Goal: Task Accomplishment & Management: Manage account settings

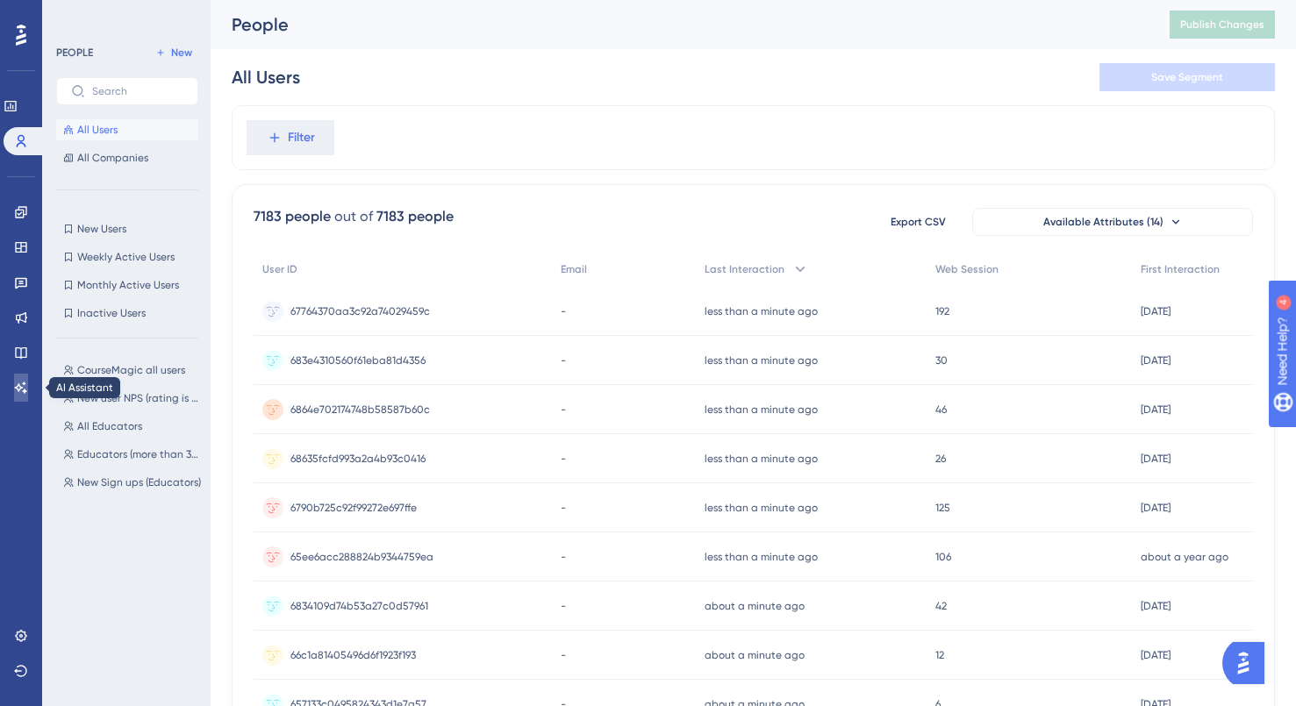
click at [28, 378] on link at bounding box center [21, 388] width 14 height 28
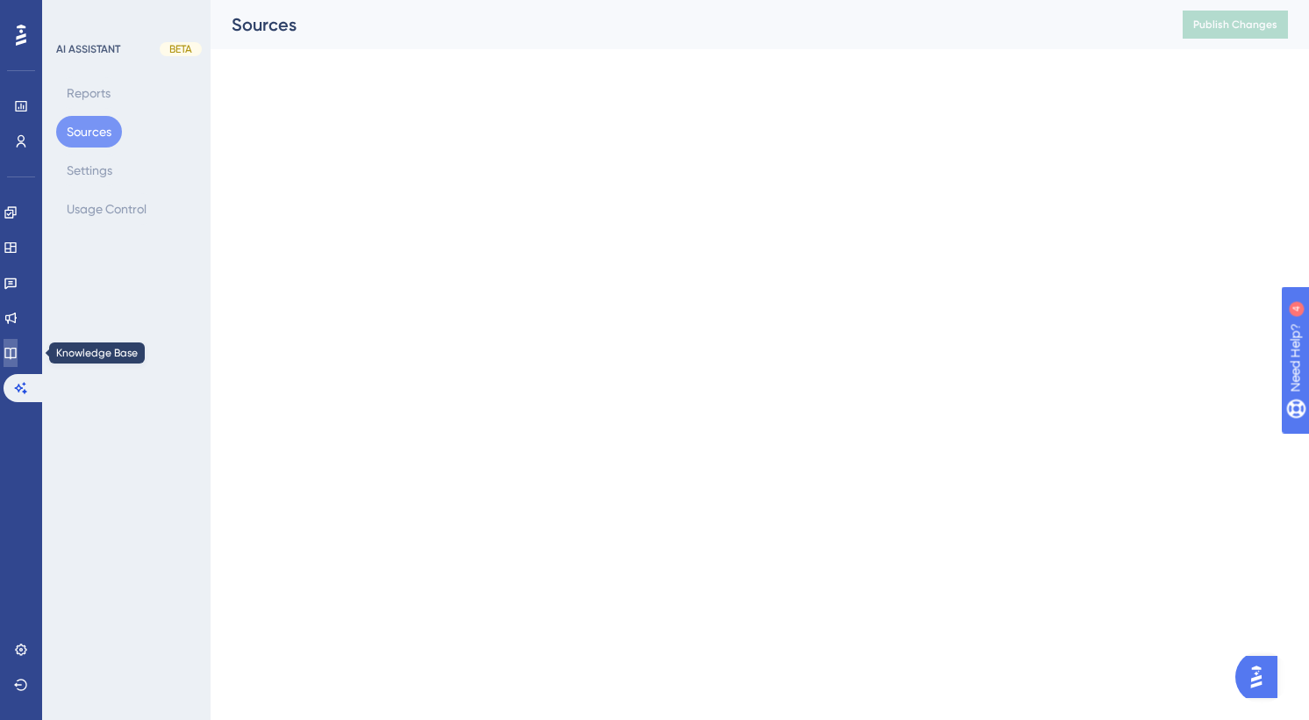
click at [18, 346] on icon at bounding box center [11, 353] width 14 height 14
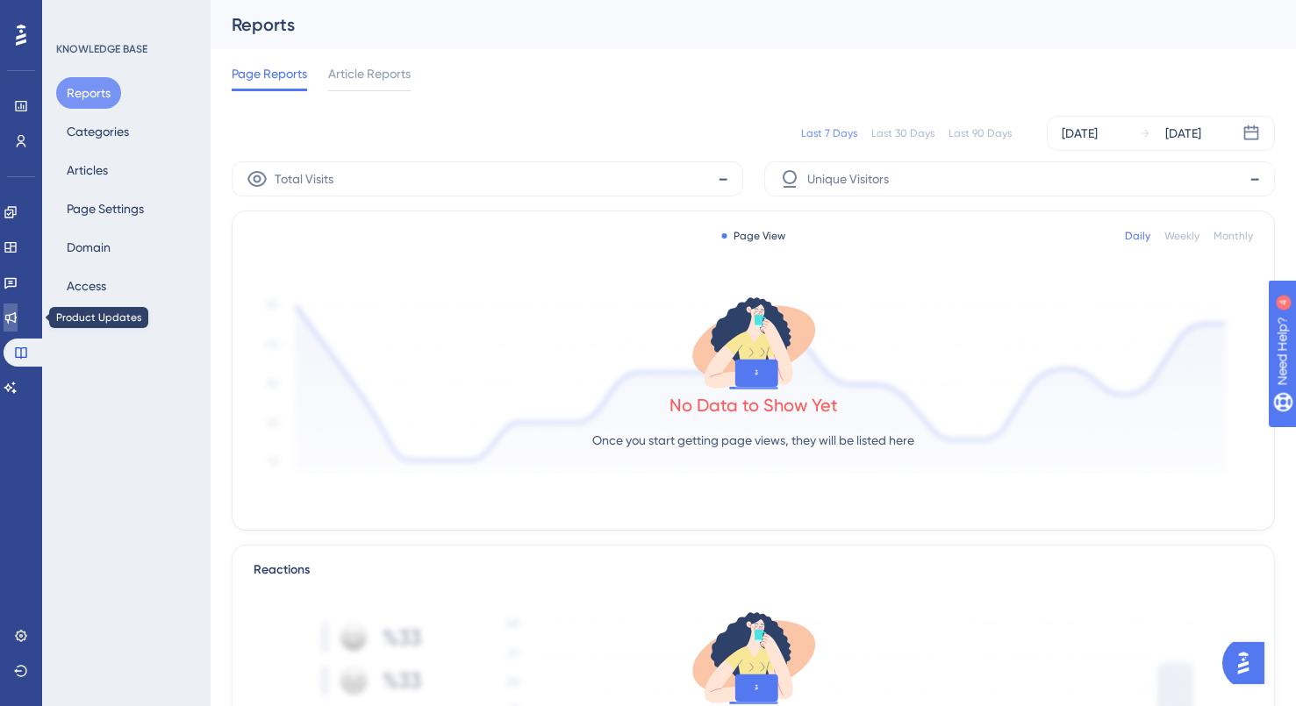
click at [18, 322] on icon at bounding box center [11, 318] width 14 height 14
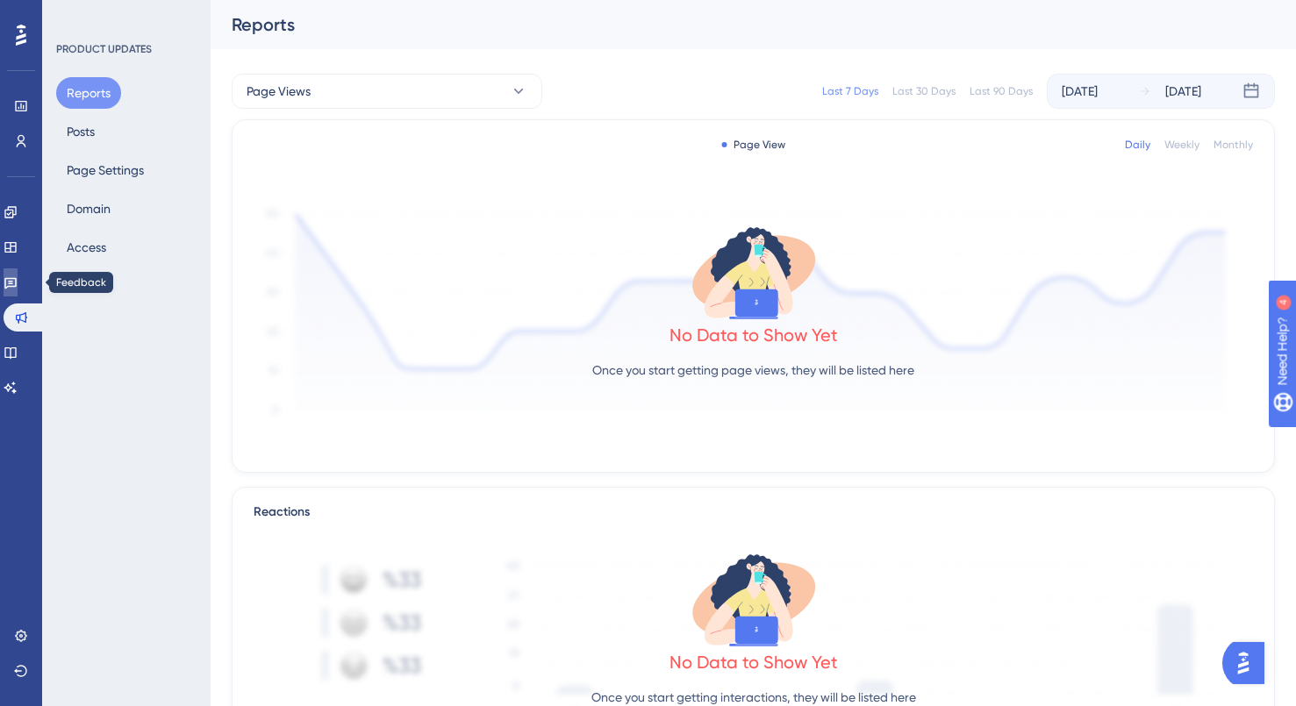
click at [18, 284] on icon at bounding box center [11, 283] width 14 height 14
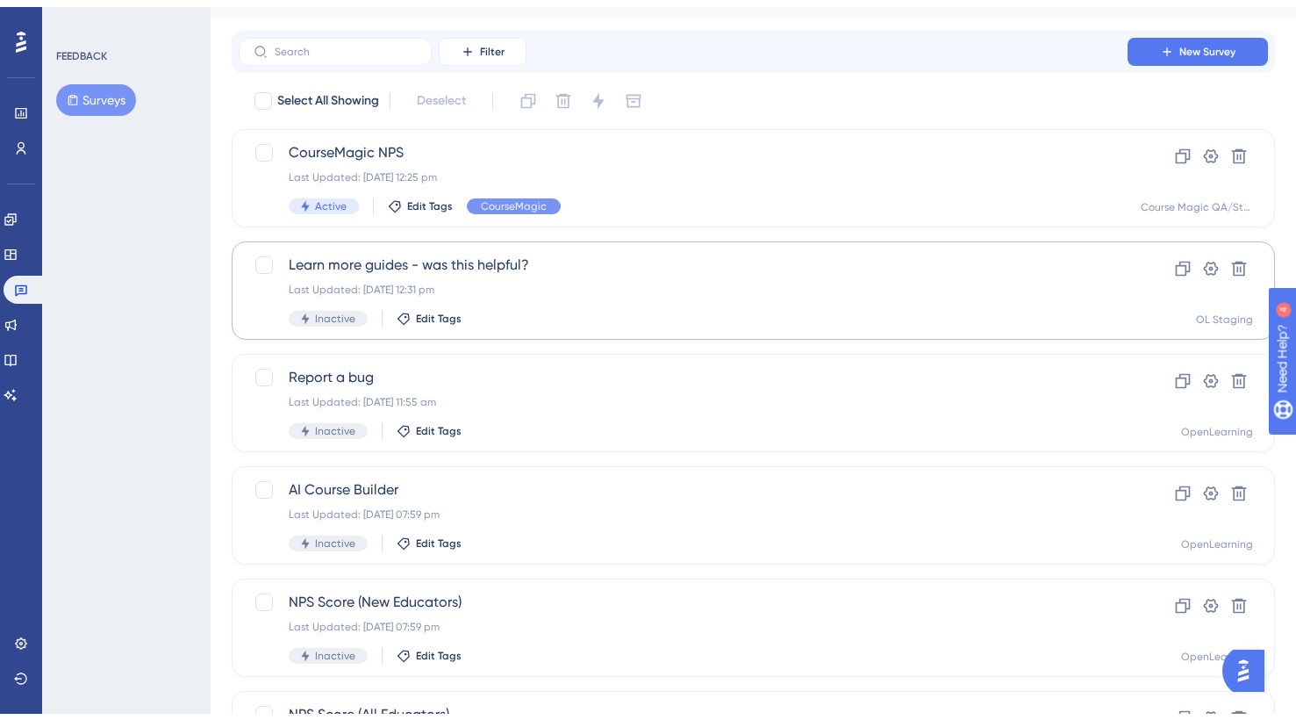
scroll to position [158, 0]
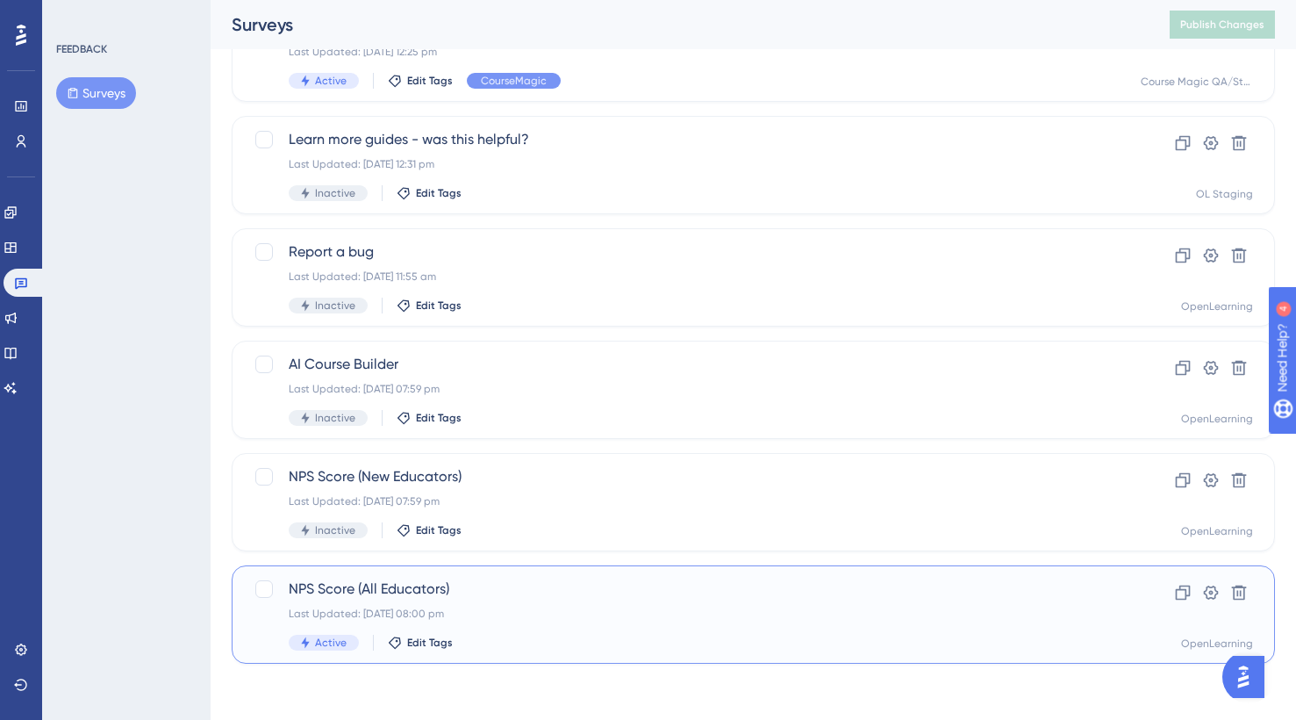
click at [634, 586] on span "NPS Score (All Educators)" at bounding box center [683, 588] width 789 height 21
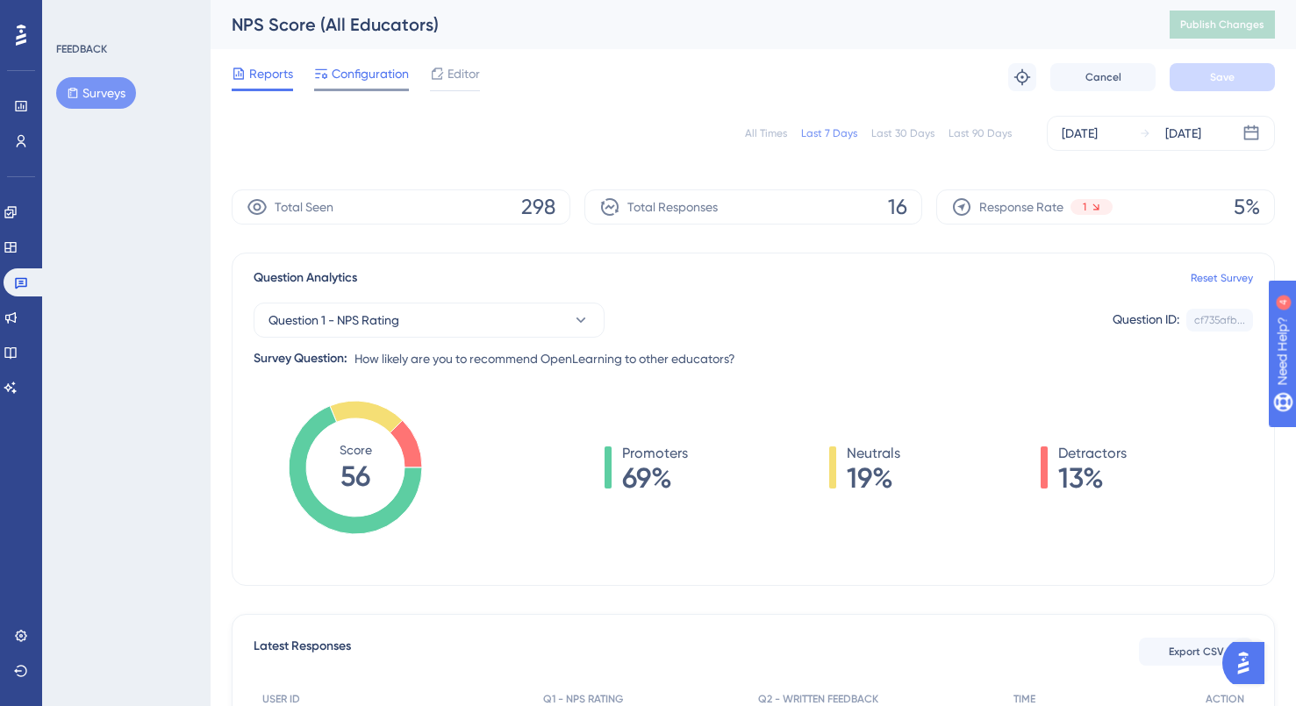
click at [377, 75] on span "Configuration" at bounding box center [370, 73] width 77 height 21
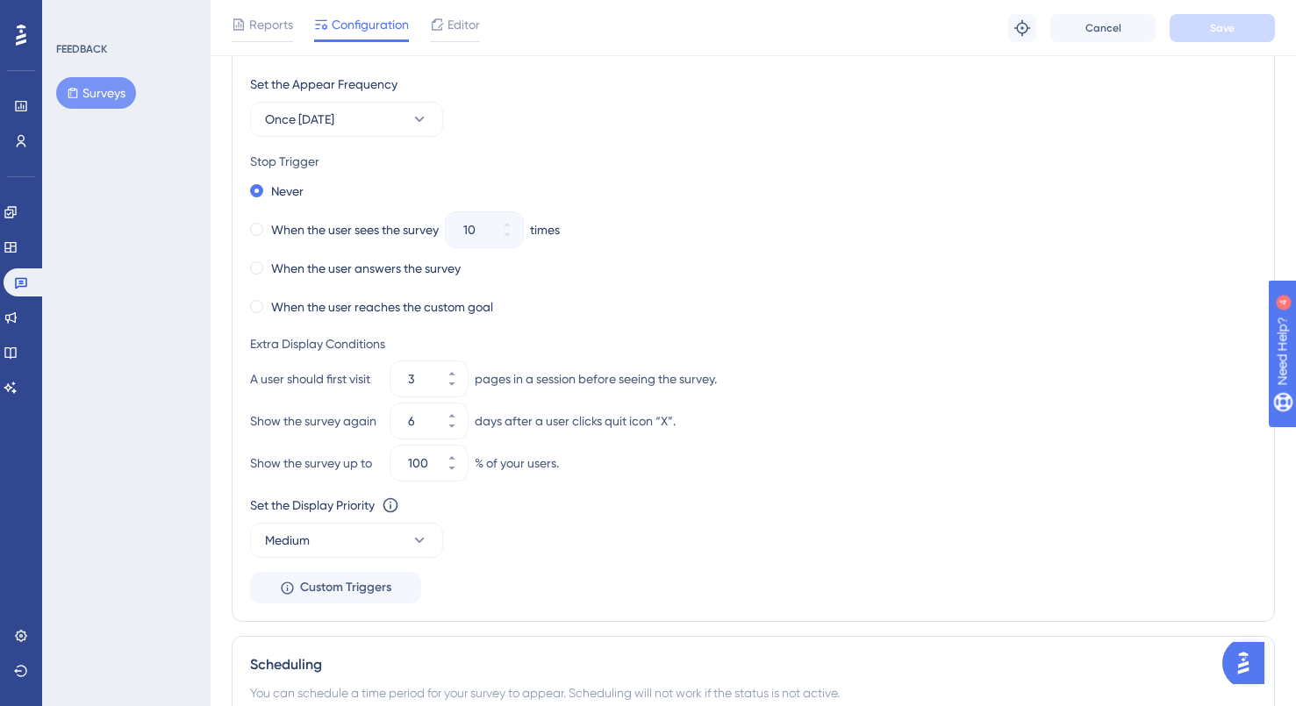
scroll to position [893, 0]
click at [0, 0] on link at bounding box center [0, 0] width 0 height 0
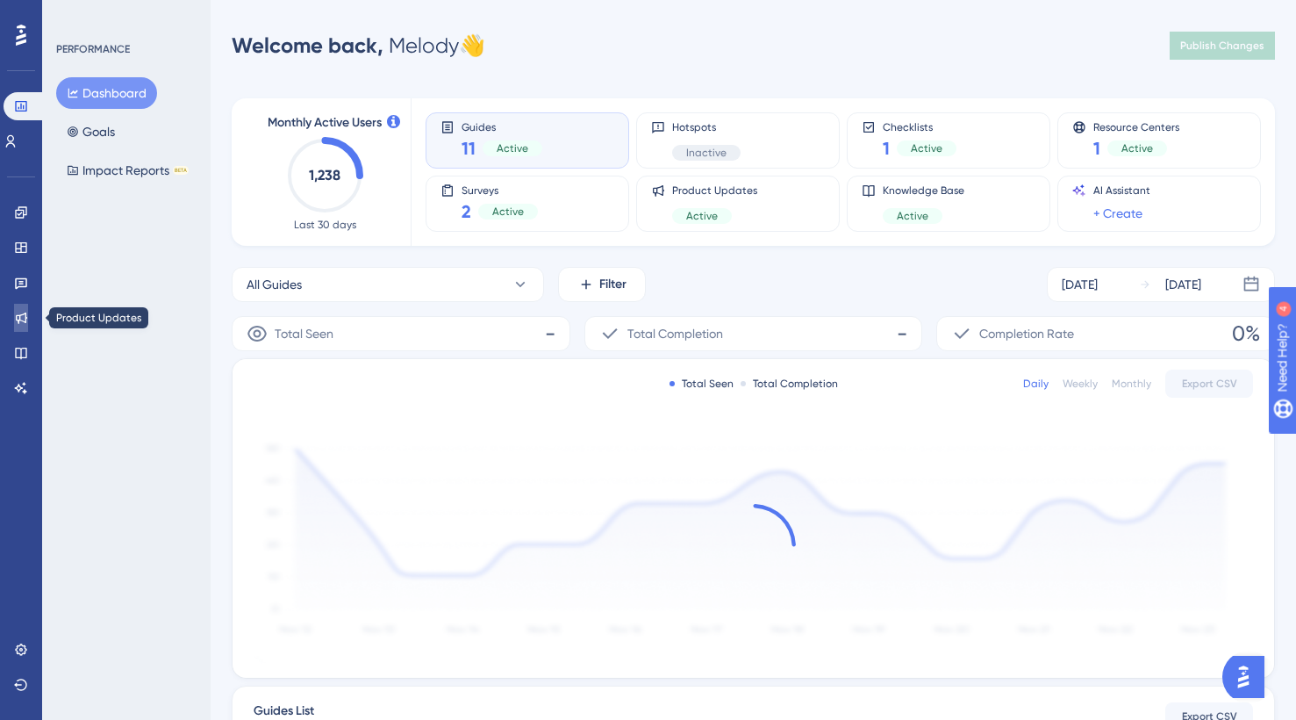
click at [26, 324] on icon at bounding box center [21, 318] width 14 height 14
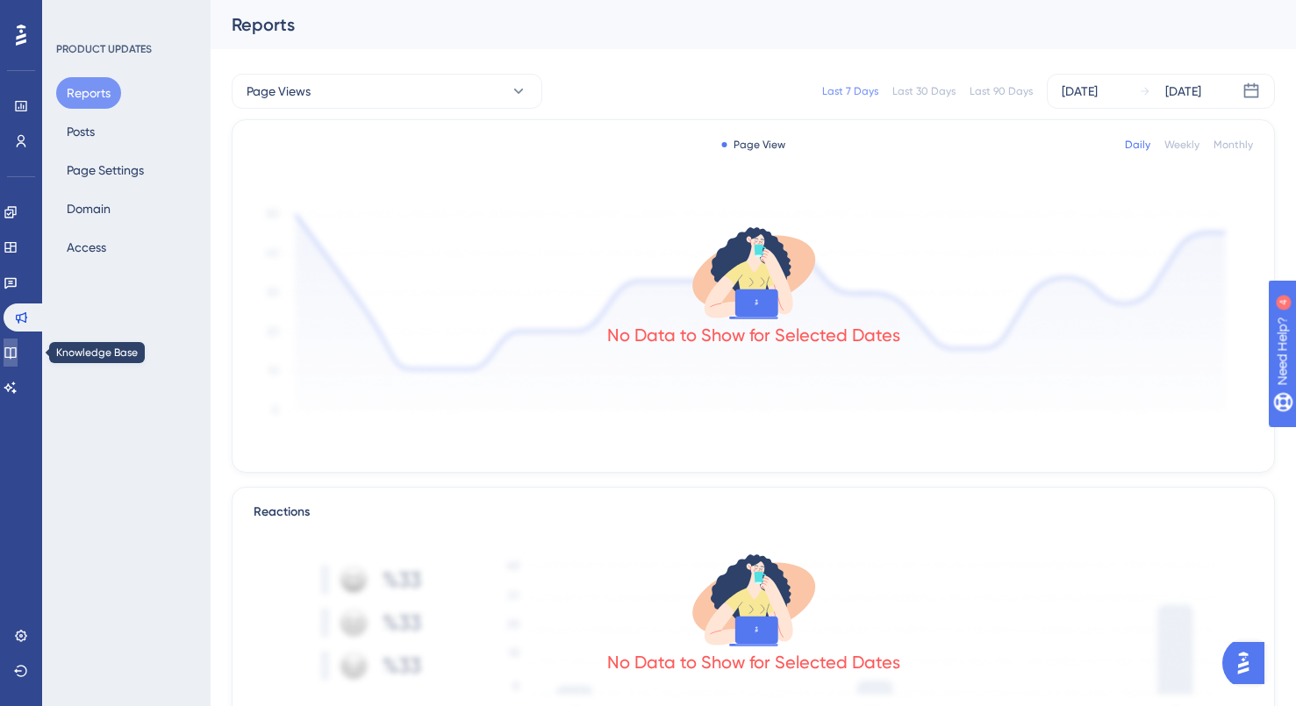
click at [18, 348] on icon at bounding box center [11, 353] width 14 height 14
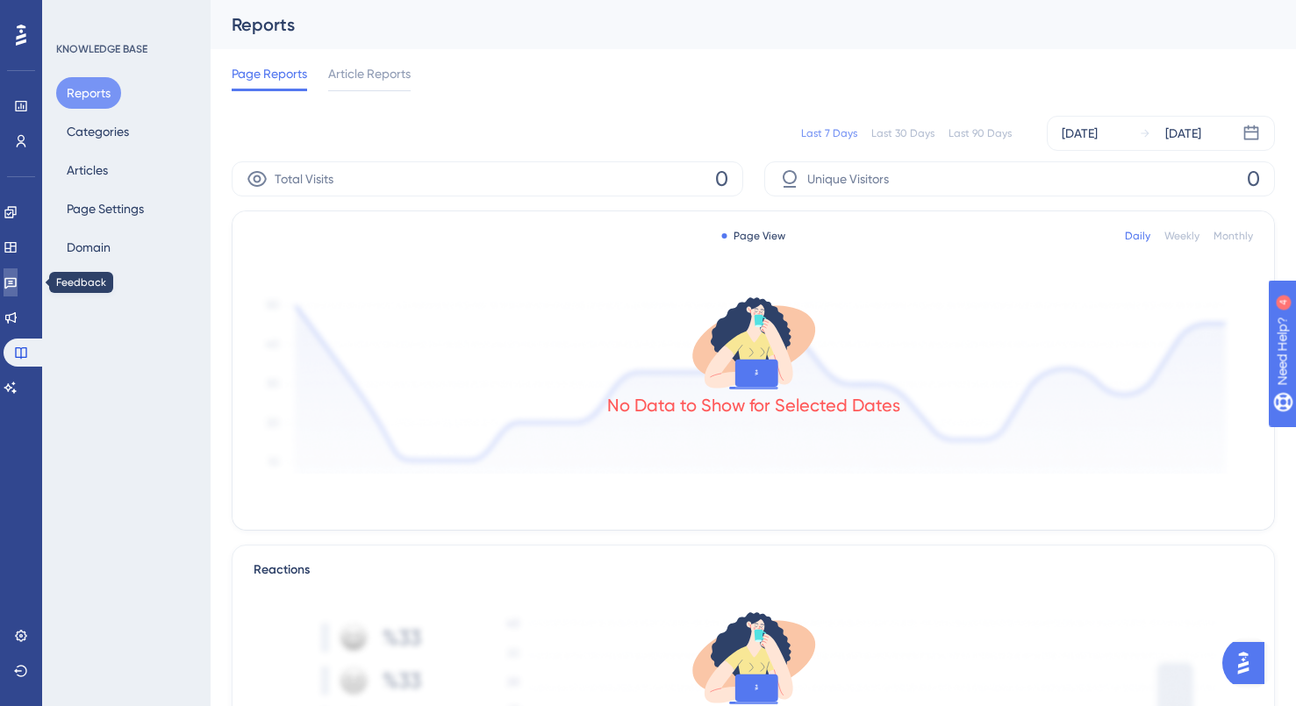
click at [17, 283] on icon at bounding box center [10, 283] width 12 height 11
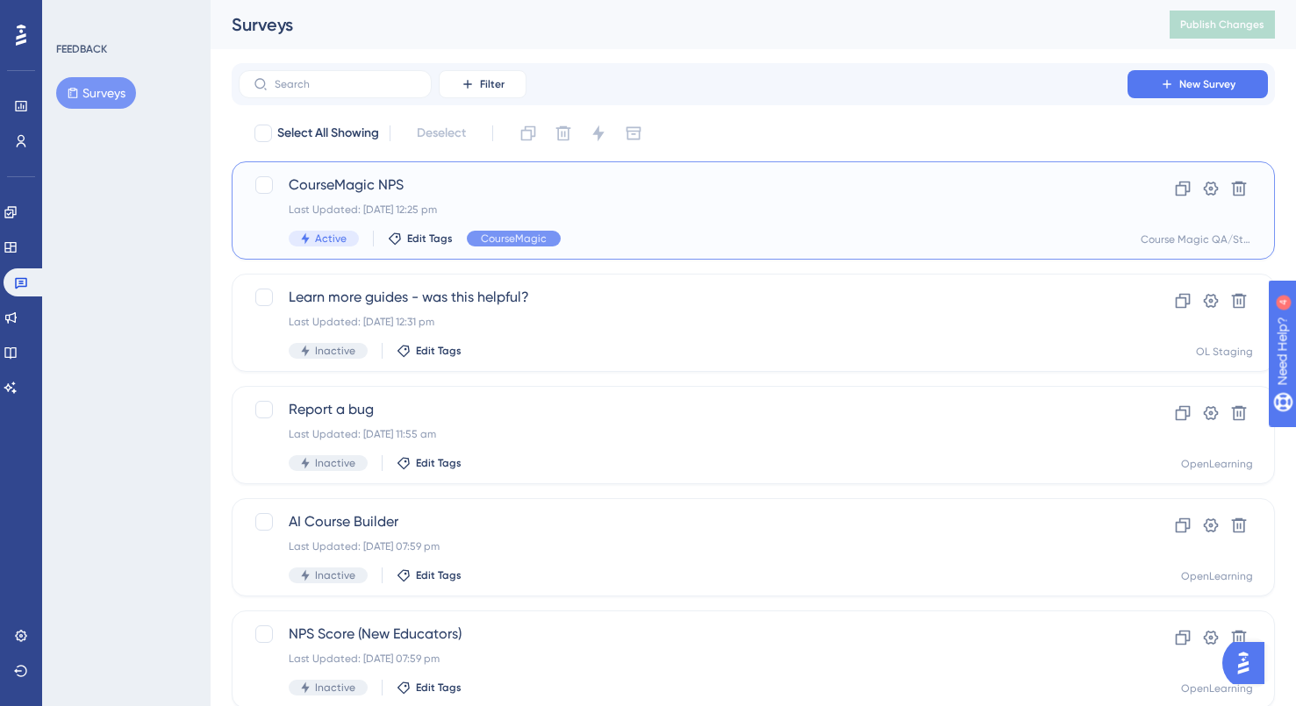
click at [575, 189] on span "CourseMagic NPS" at bounding box center [683, 185] width 789 height 21
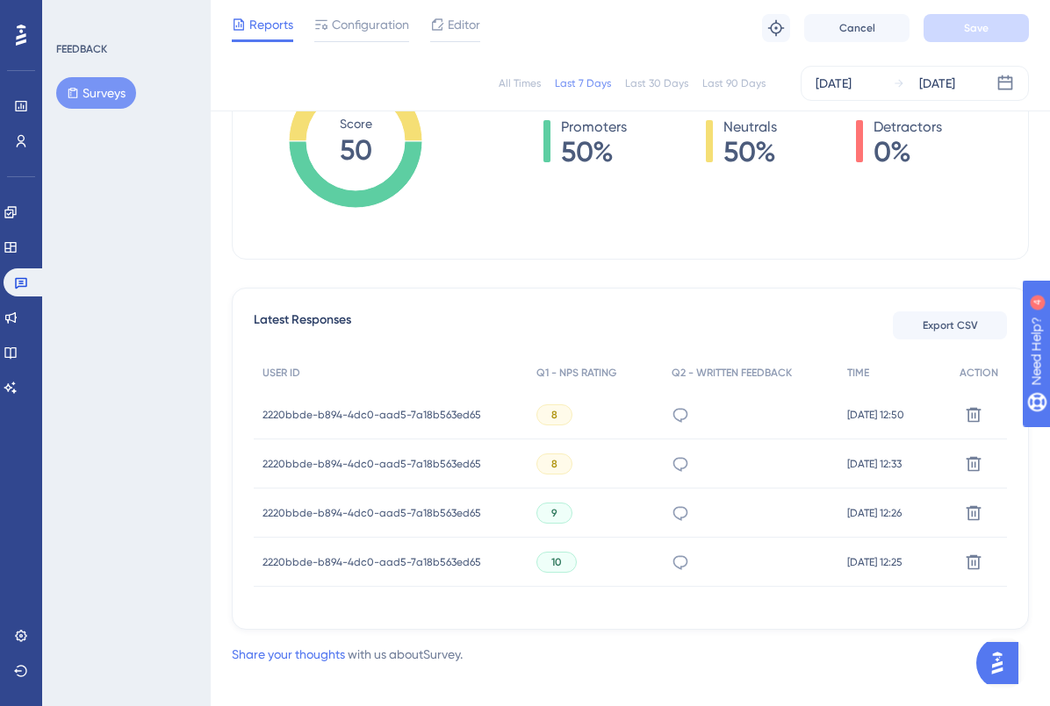
scroll to position [334, 0]
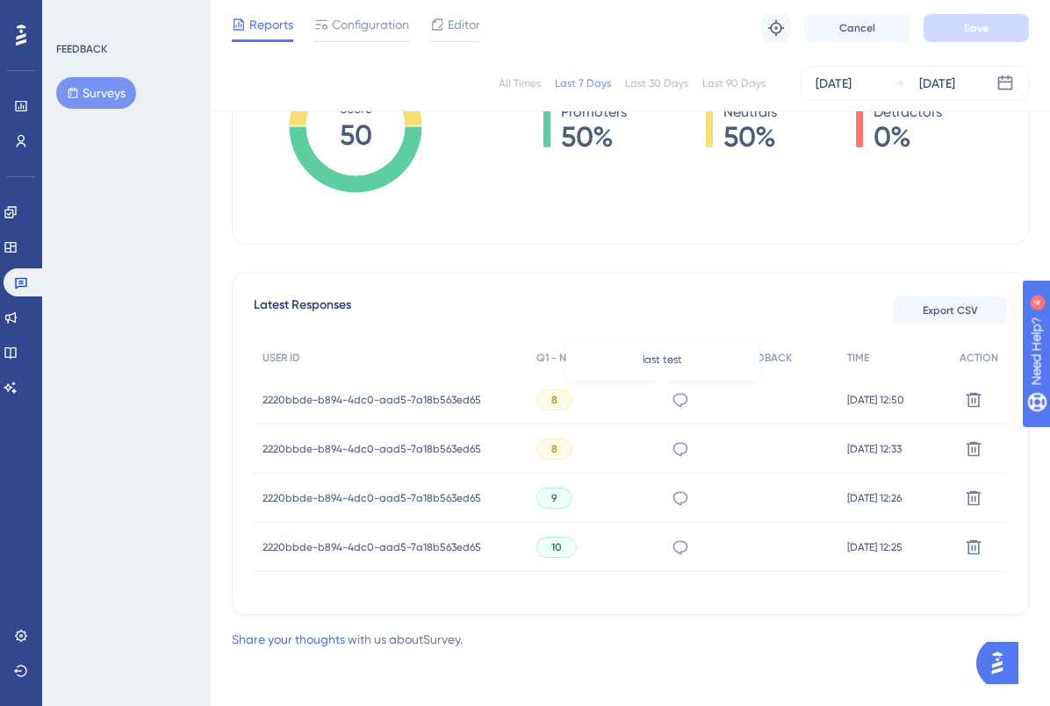
click at [673, 402] on icon at bounding box center [680, 400] width 15 height 14
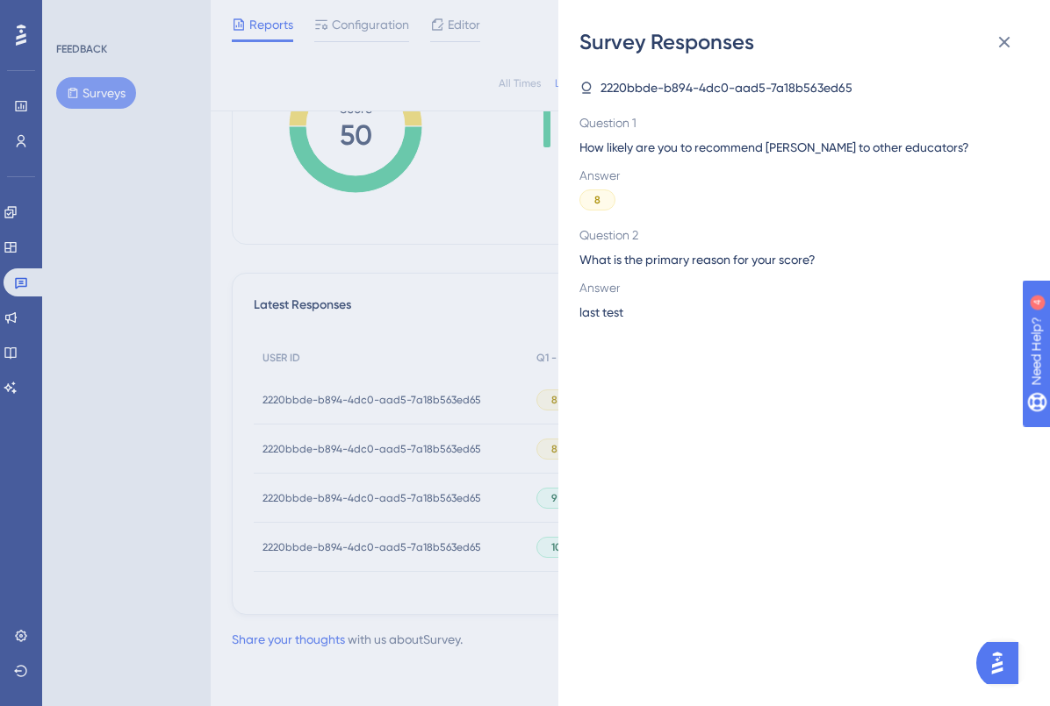
click at [505, 323] on div "Survey Responses 2220bbde-b894-4dc0-aad5-7a18b563ed65 Question 1 How likely are…" at bounding box center [525, 353] width 1050 height 706
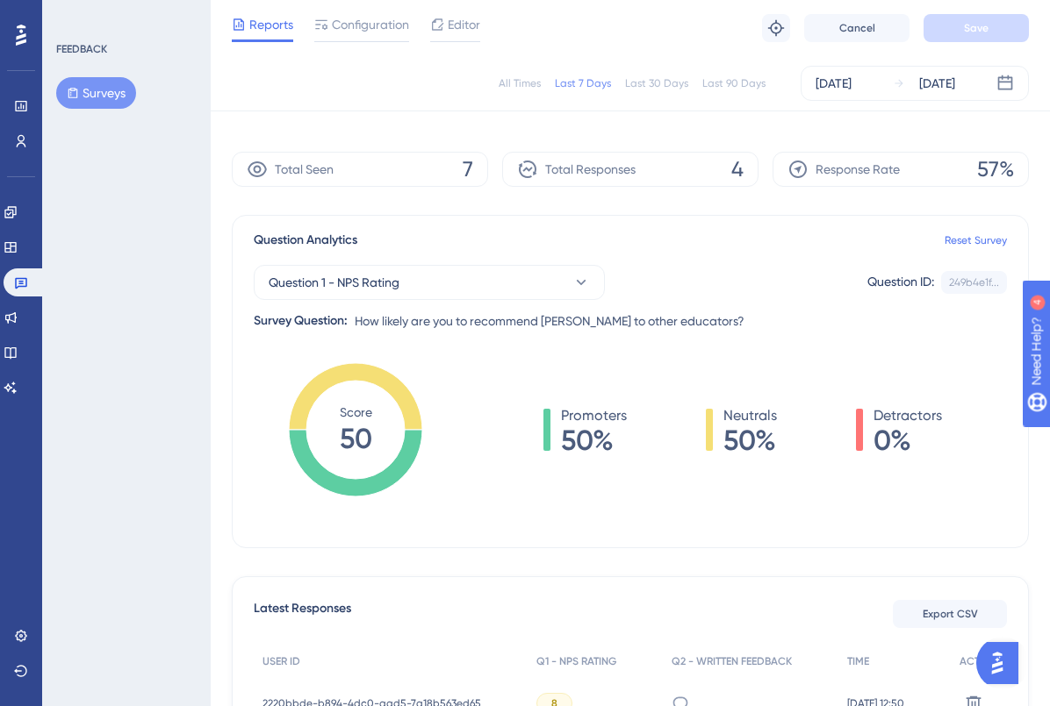
scroll to position [0, 0]
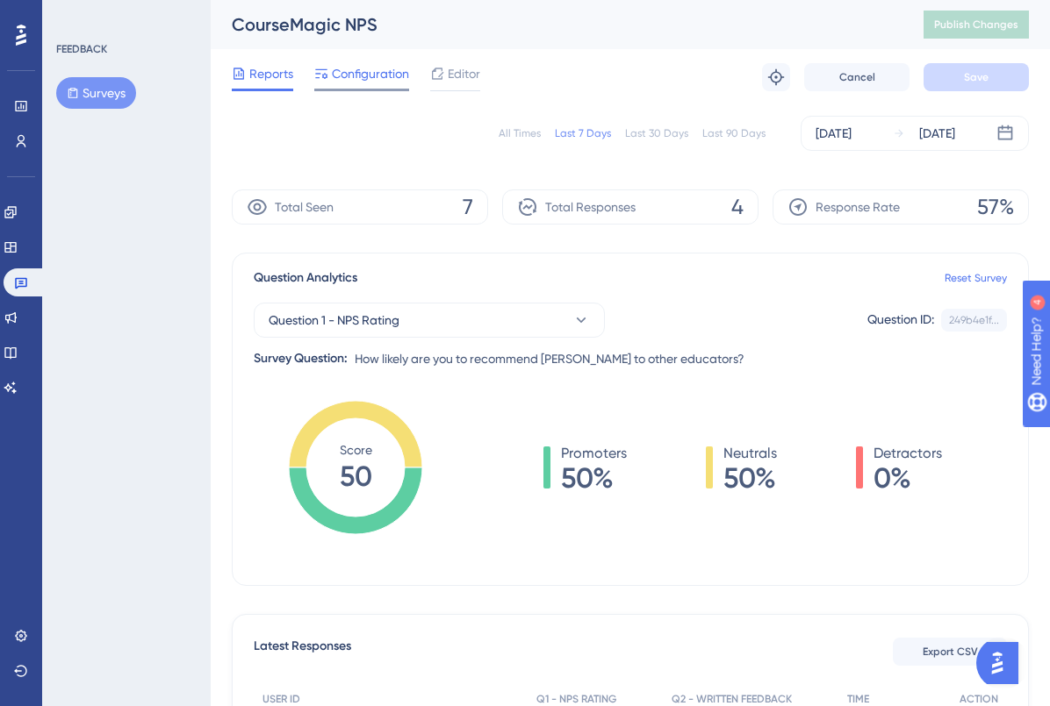
click at [388, 80] on span "Configuration" at bounding box center [370, 73] width 77 height 21
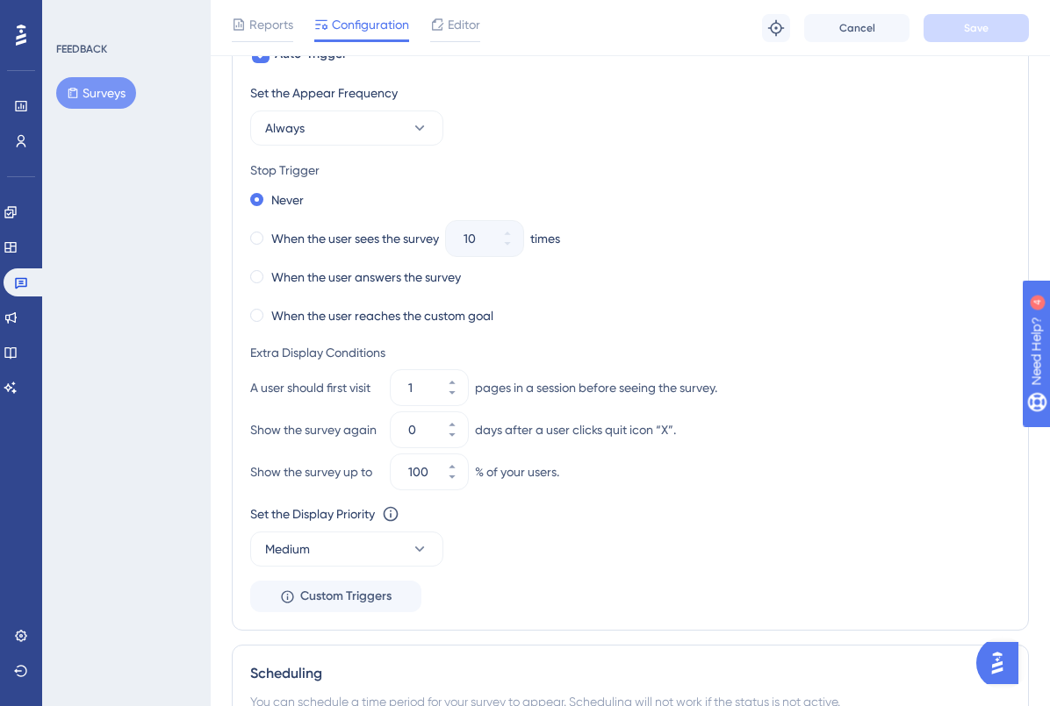
scroll to position [802, 0]
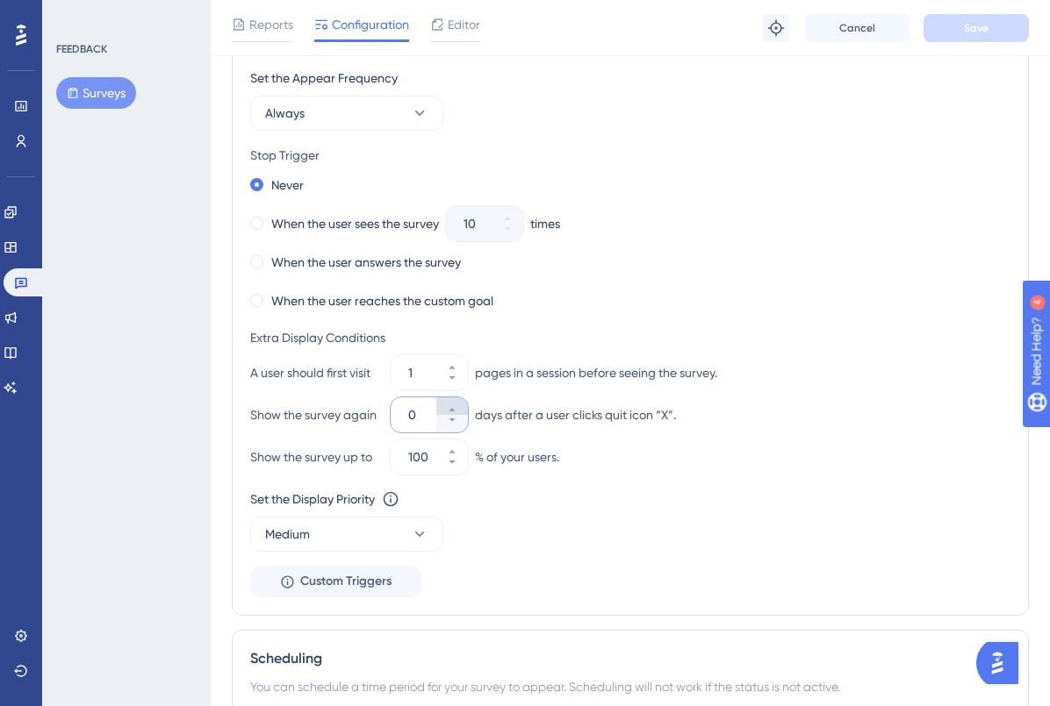
click at [452, 411] on icon at bounding box center [452, 410] width 11 height 11
type input "3"
click at [893, 314] on div "Set the Appear Frequency Always Stop Trigger Never When the user sees the surve…" at bounding box center [630, 333] width 760 height 530
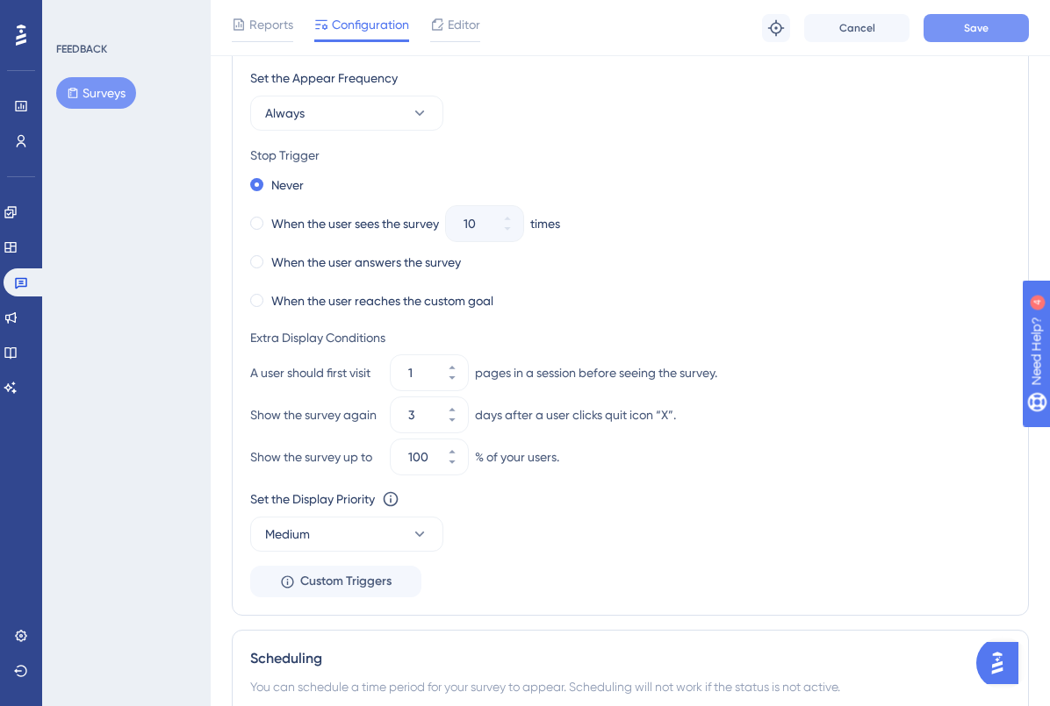
click at [995, 35] on button "Save" at bounding box center [975, 28] width 105 height 28
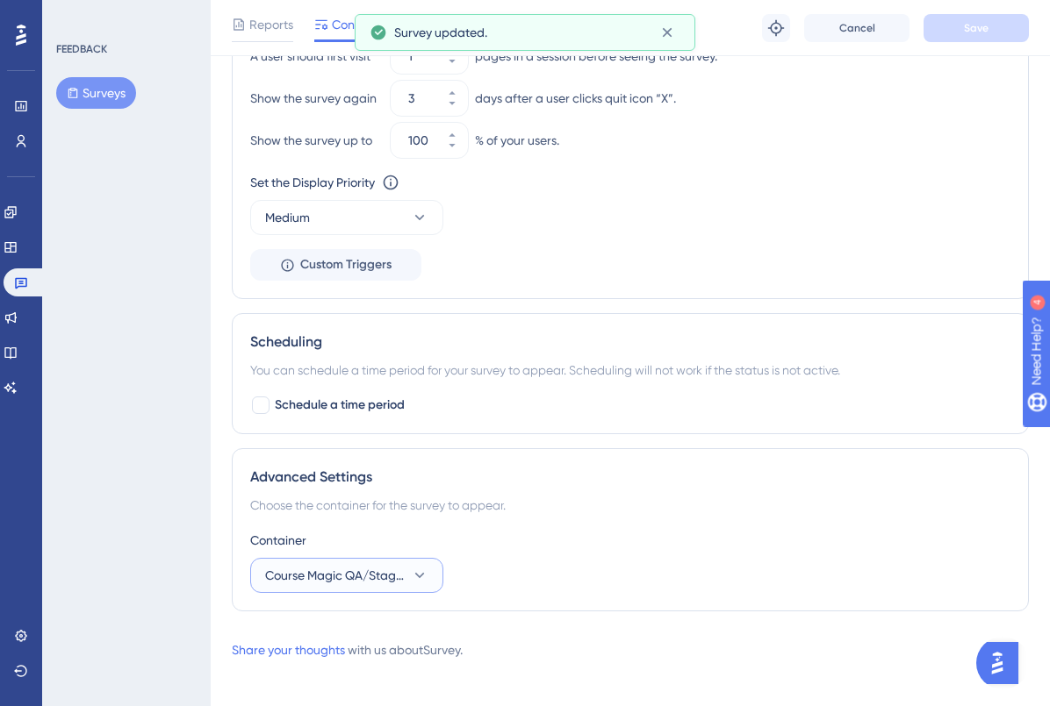
click at [400, 585] on span "Course Magic QA/Staging" at bounding box center [334, 575] width 139 height 21
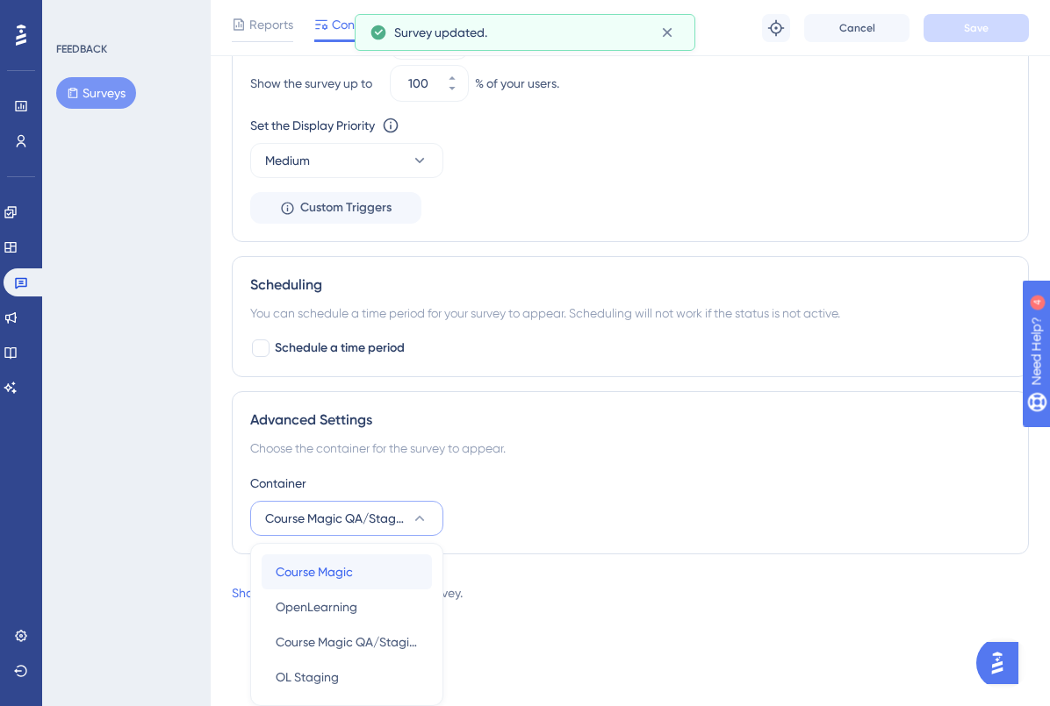
click at [334, 577] on span "Course Magic" at bounding box center [314, 572] width 77 height 21
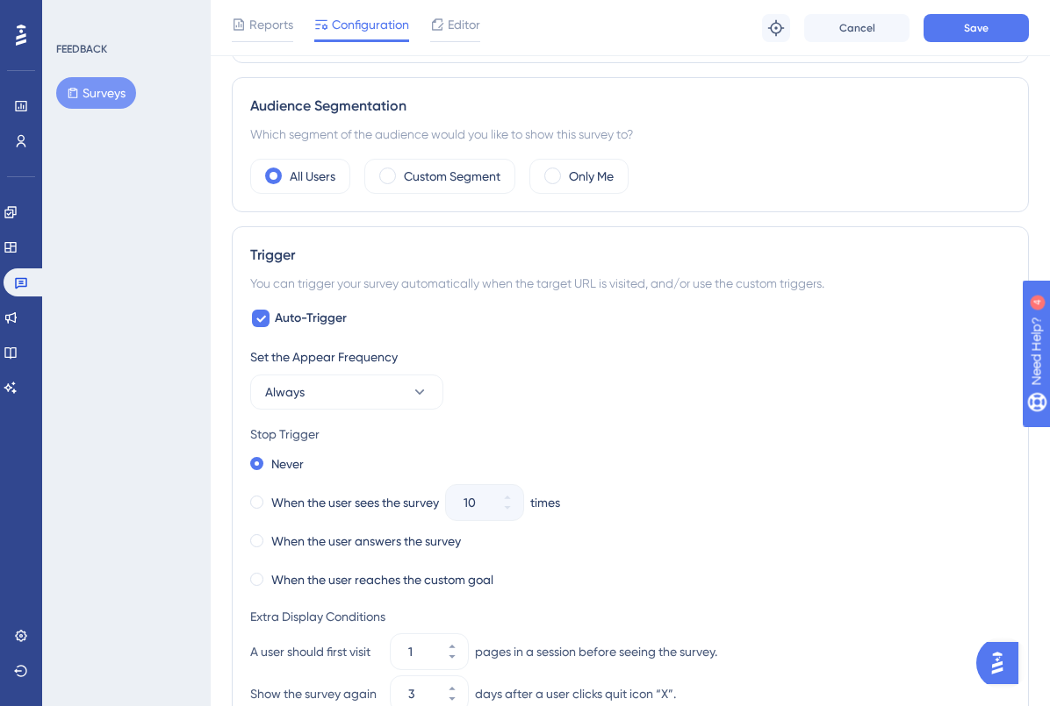
scroll to position [524, 0]
click at [448, 177] on label "Custom Segment" at bounding box center [452, 175] width 97 height 21
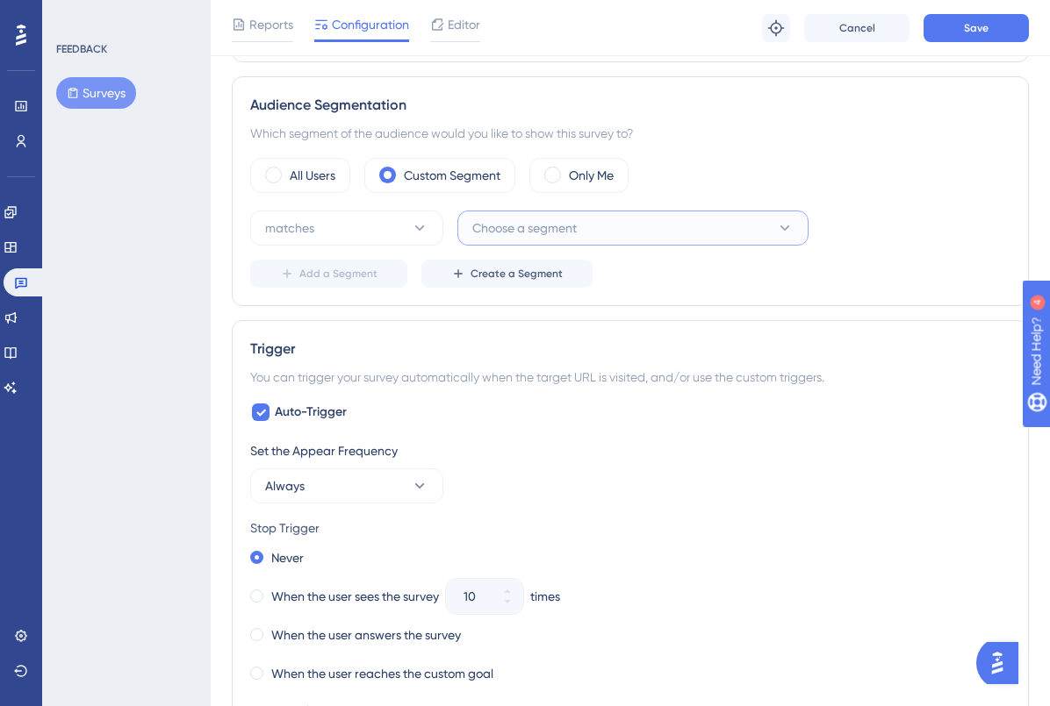
click at [549, 216] on button "Choose a segment" at bounding box center [632, 228] width 351 height 35
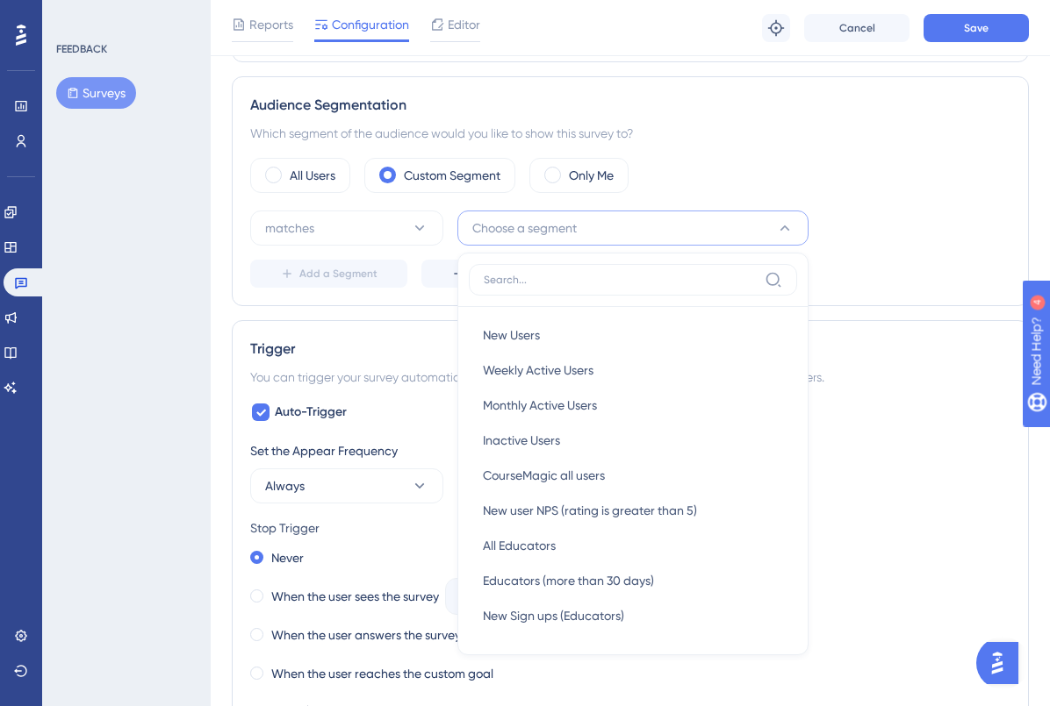
scroll to position [621, 0]
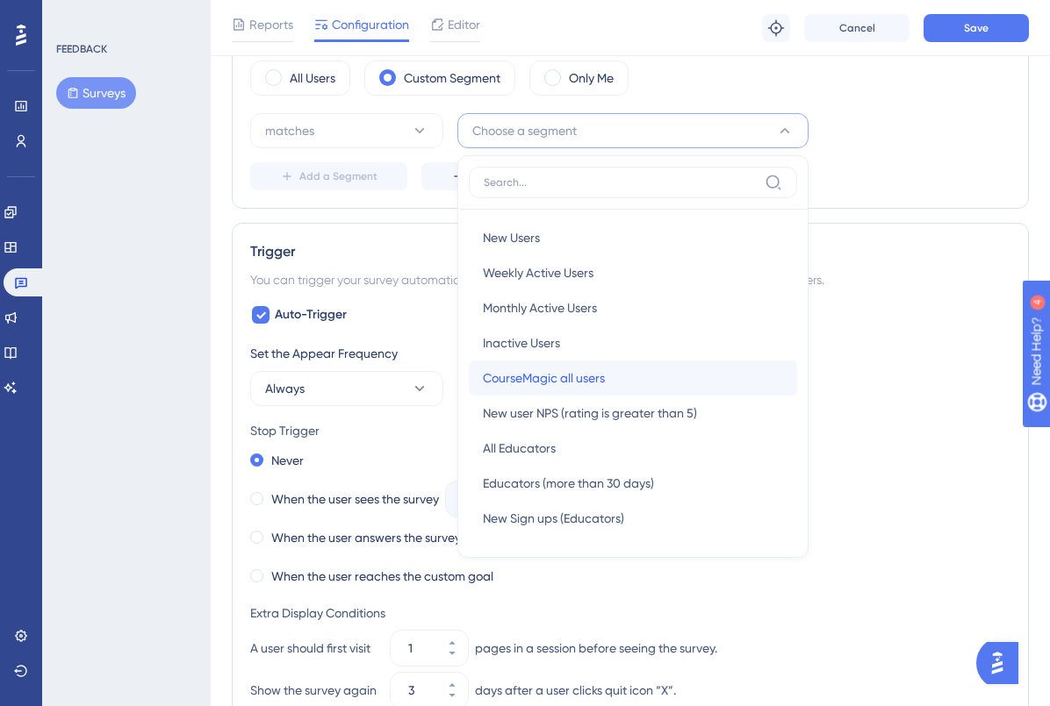
click at [551, 375] on span "CourseMagic all users" at bounding box center [544, 378] width 122 height 21
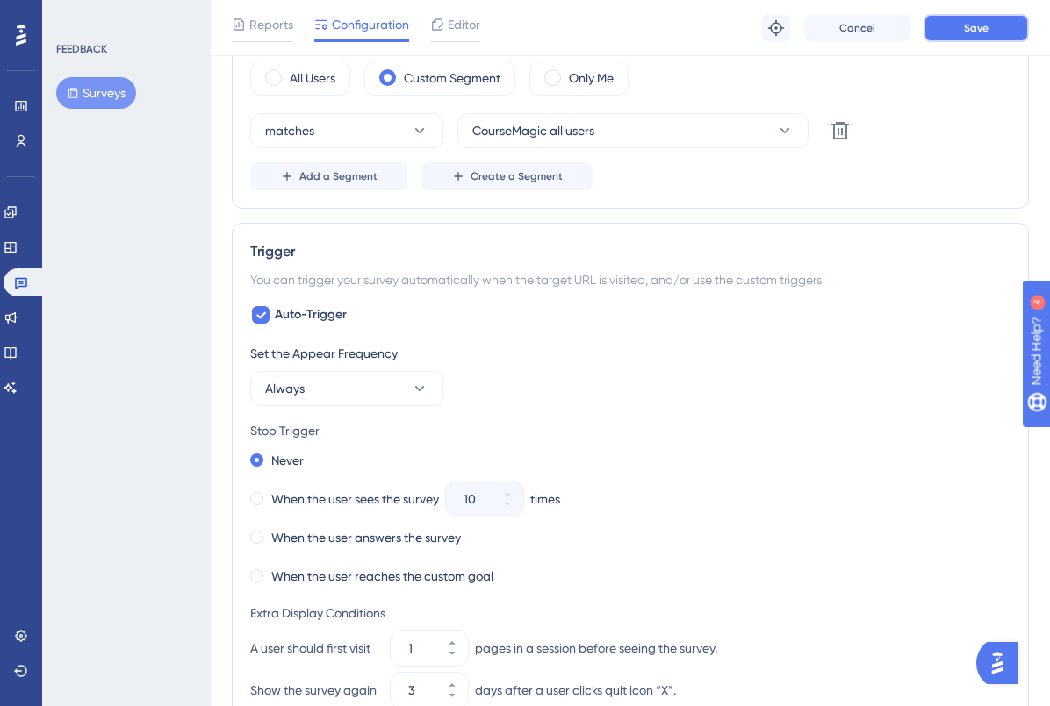
click at [980, 25] on span "Save" at bounding box center [976, 28] width 25 height 14
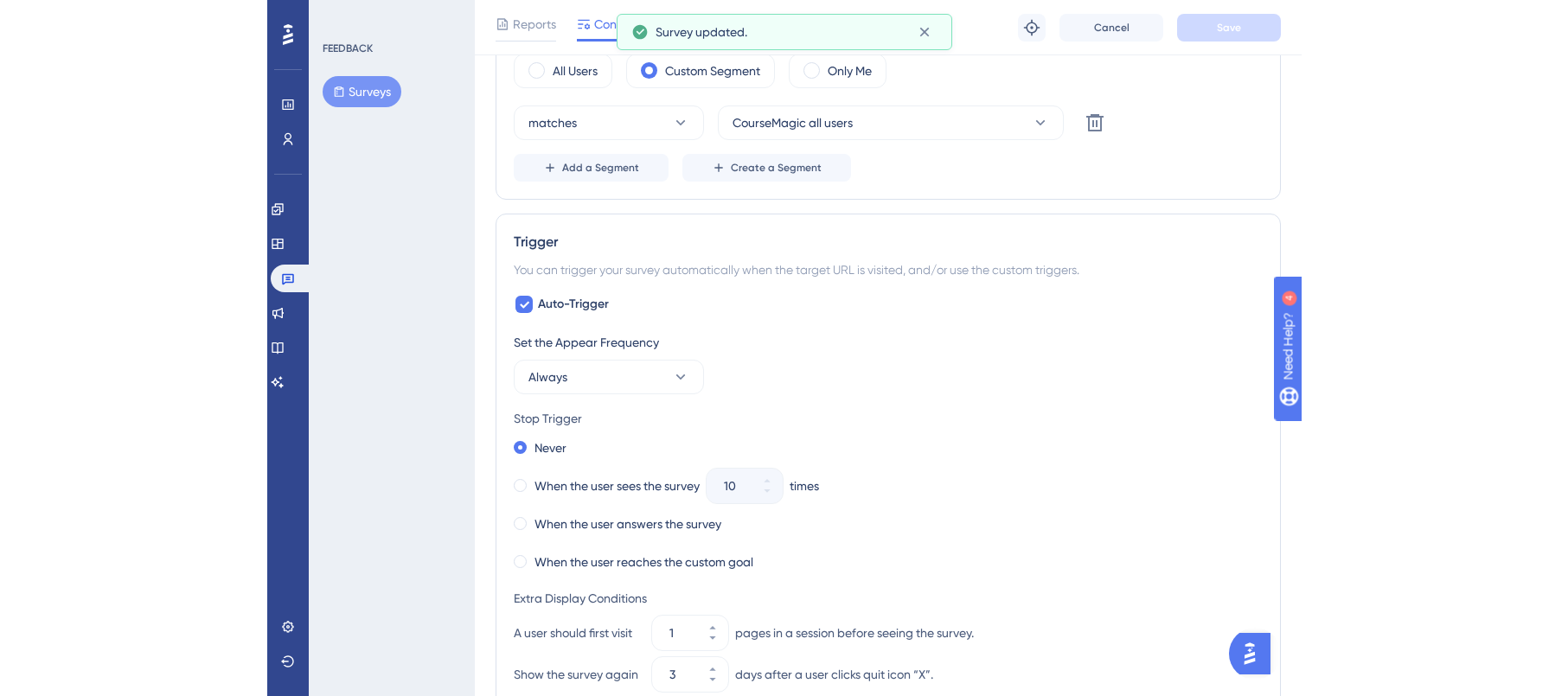
scroll to position [0, 0]
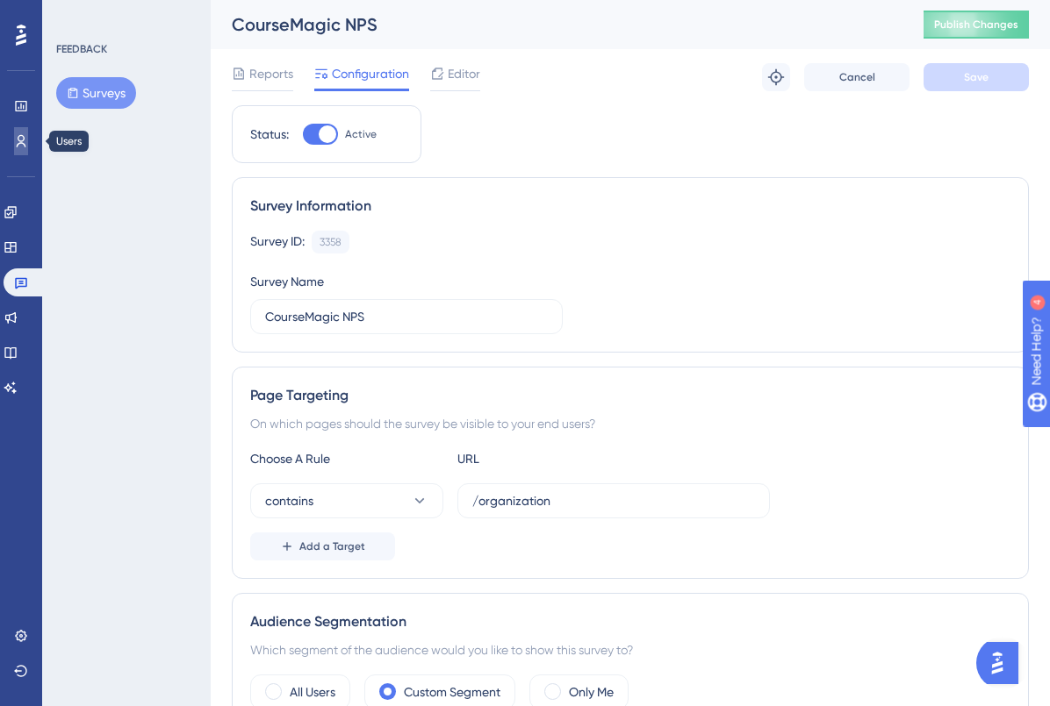
click at [0, 0] on icon at bounding box center [0, 0] width 0 height 0
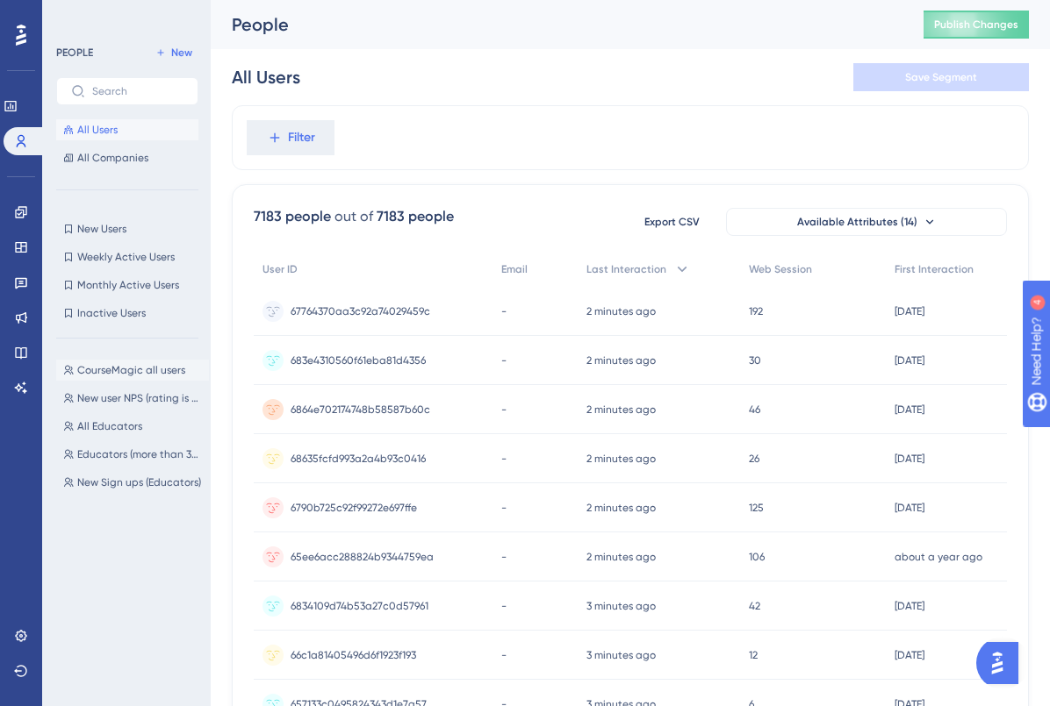
click at [137, 369] on span "CourseMagic all users" at bounding box center [131, 370] width 108 height 14
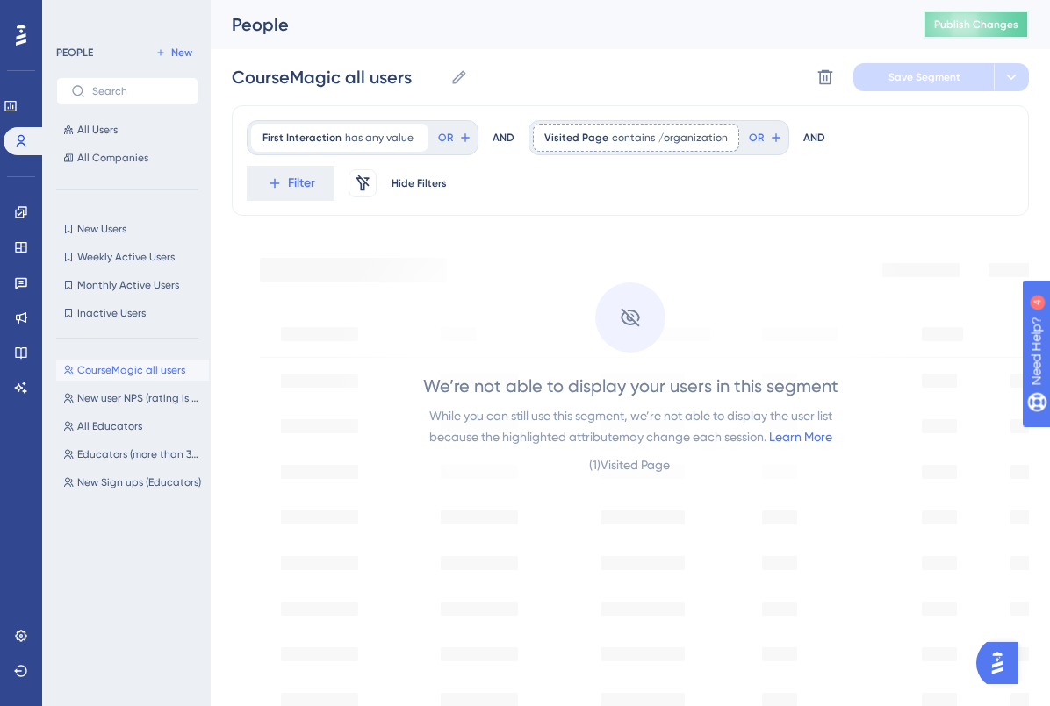
click at [985, 28] on span "Publish Changes" at bounding box center [976, 25] width 84 height 14
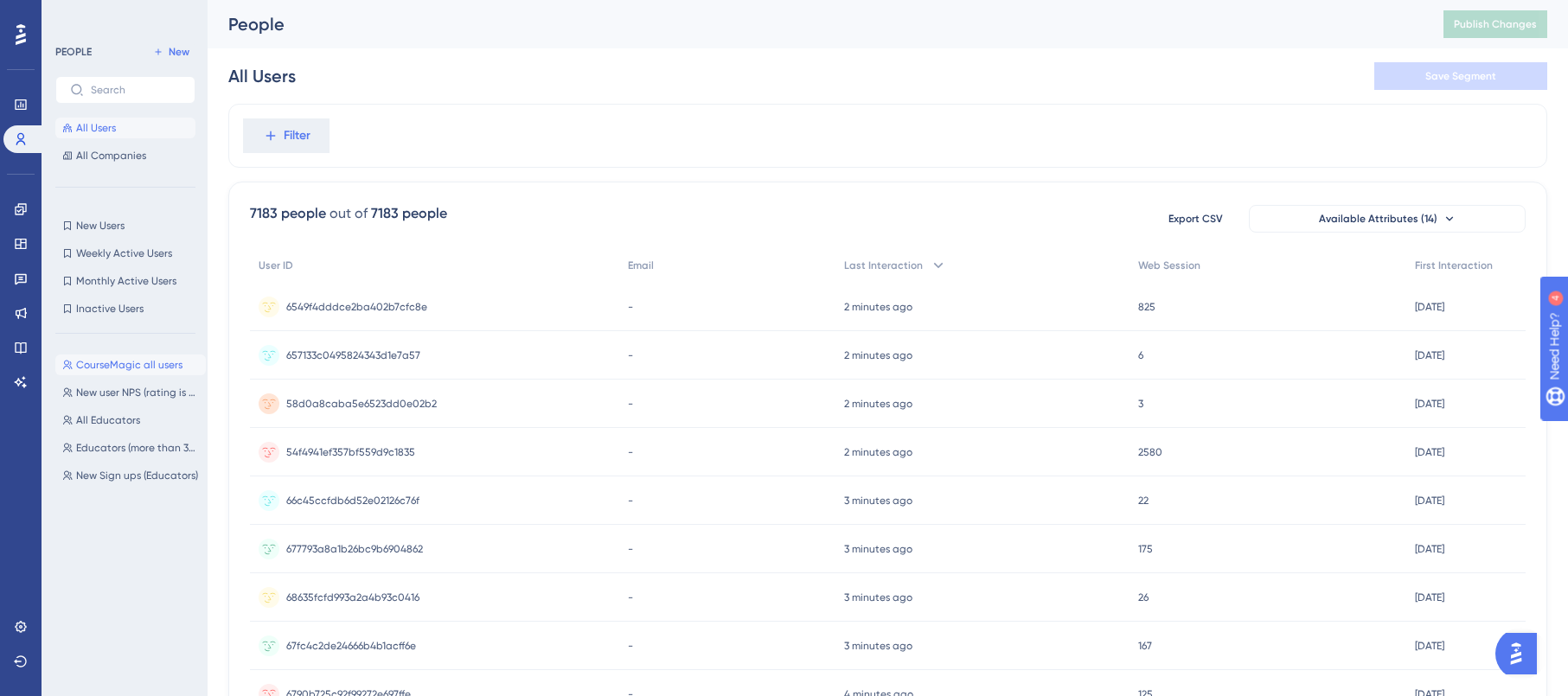
click at [125, 365] on span "CourseMagic all users" at bounding box center [129, 365] width 106 height 14
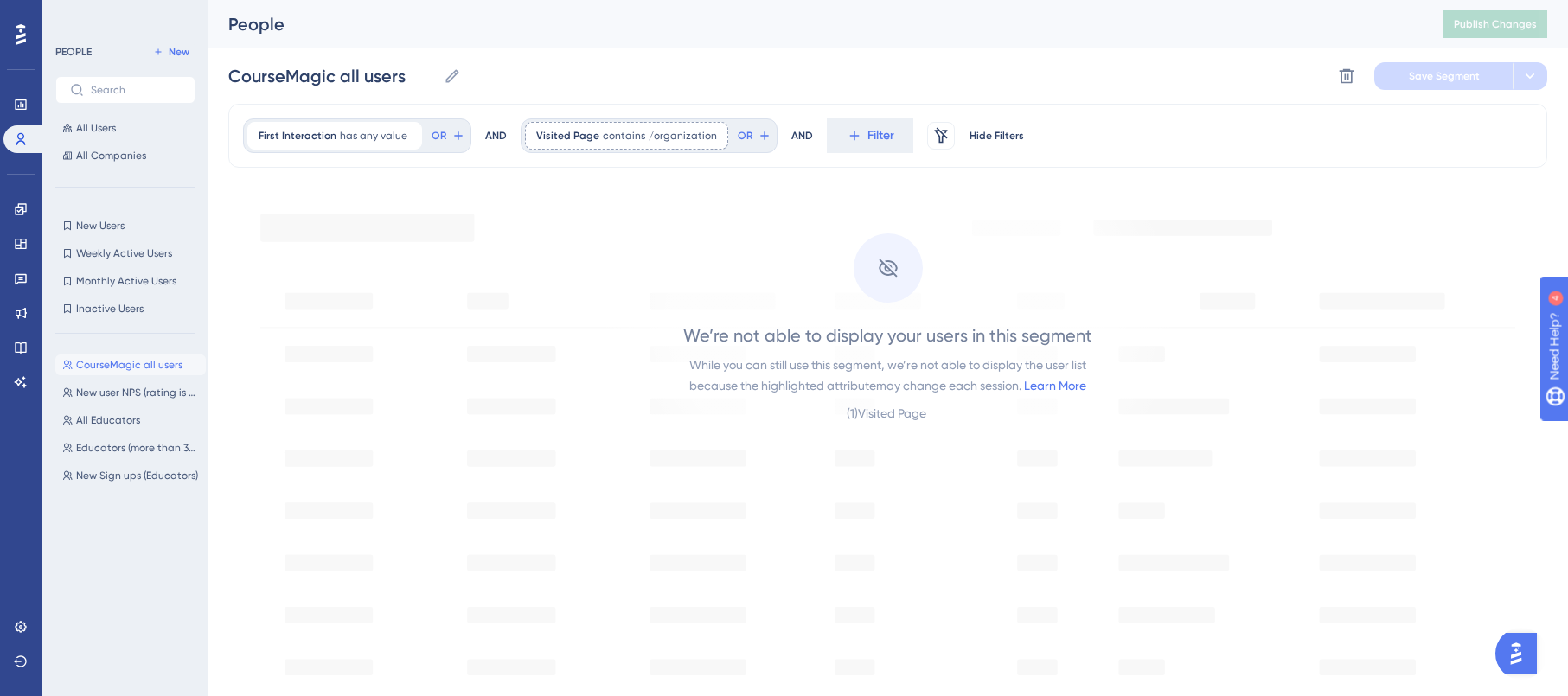
click at [983, 261] on div "We’re not able to display your users in this segment While you can still use th…" at bounding box center [888, 315] width 586 height 256
click at [19, 343] on icon at bounding box center [20, 348] width 11 height 11
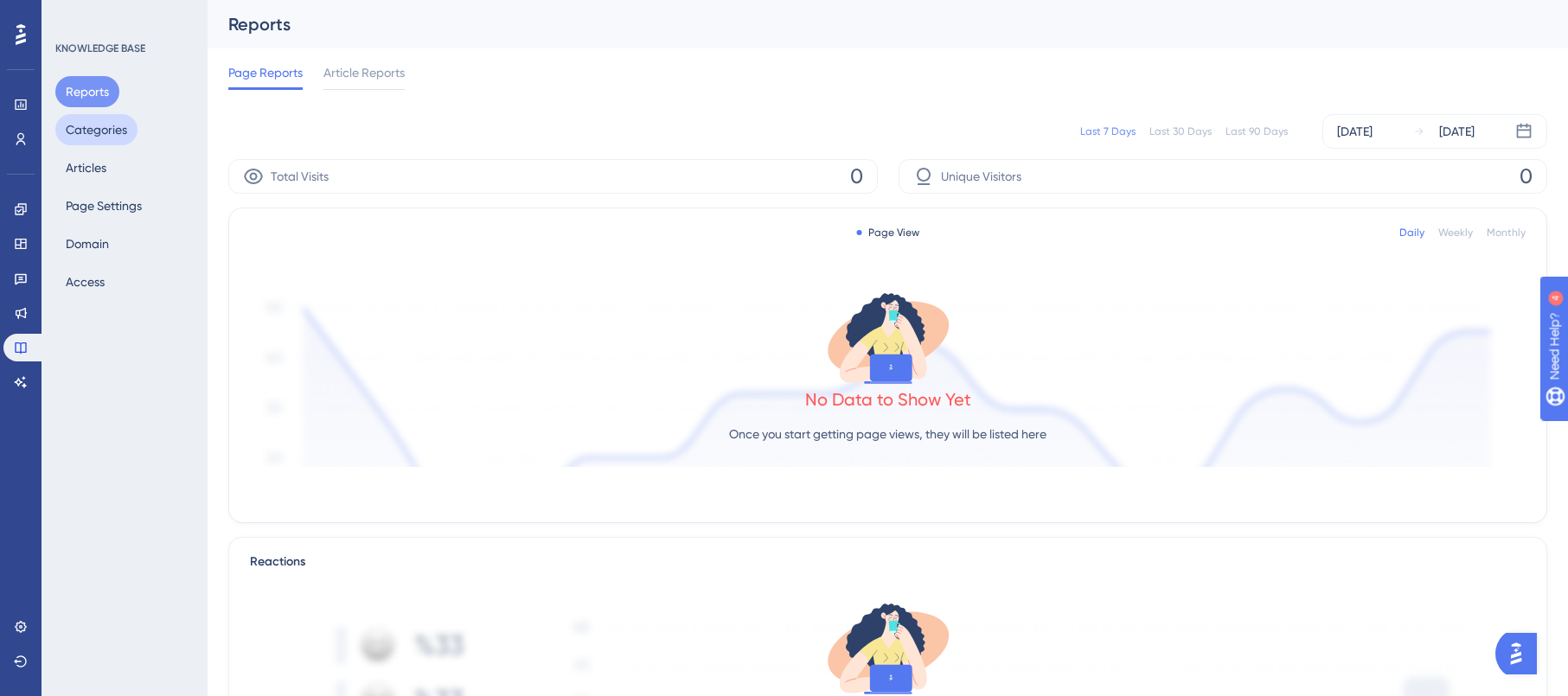
click at [103, 138] on button "Categories" at bounding box center [96, 130] width 82 height 32
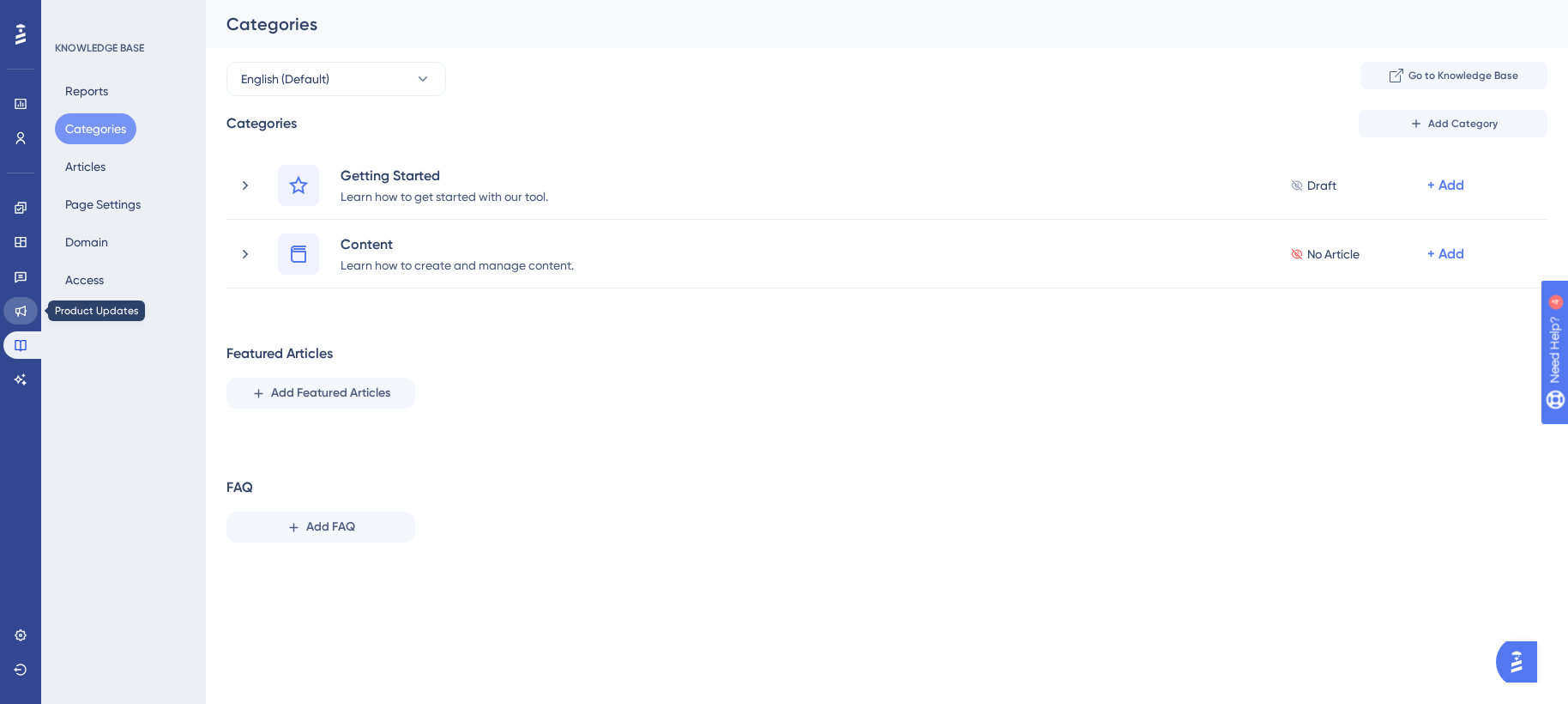
click at [31, 305] on link at bounding box center [21, 311] width 34 height 27
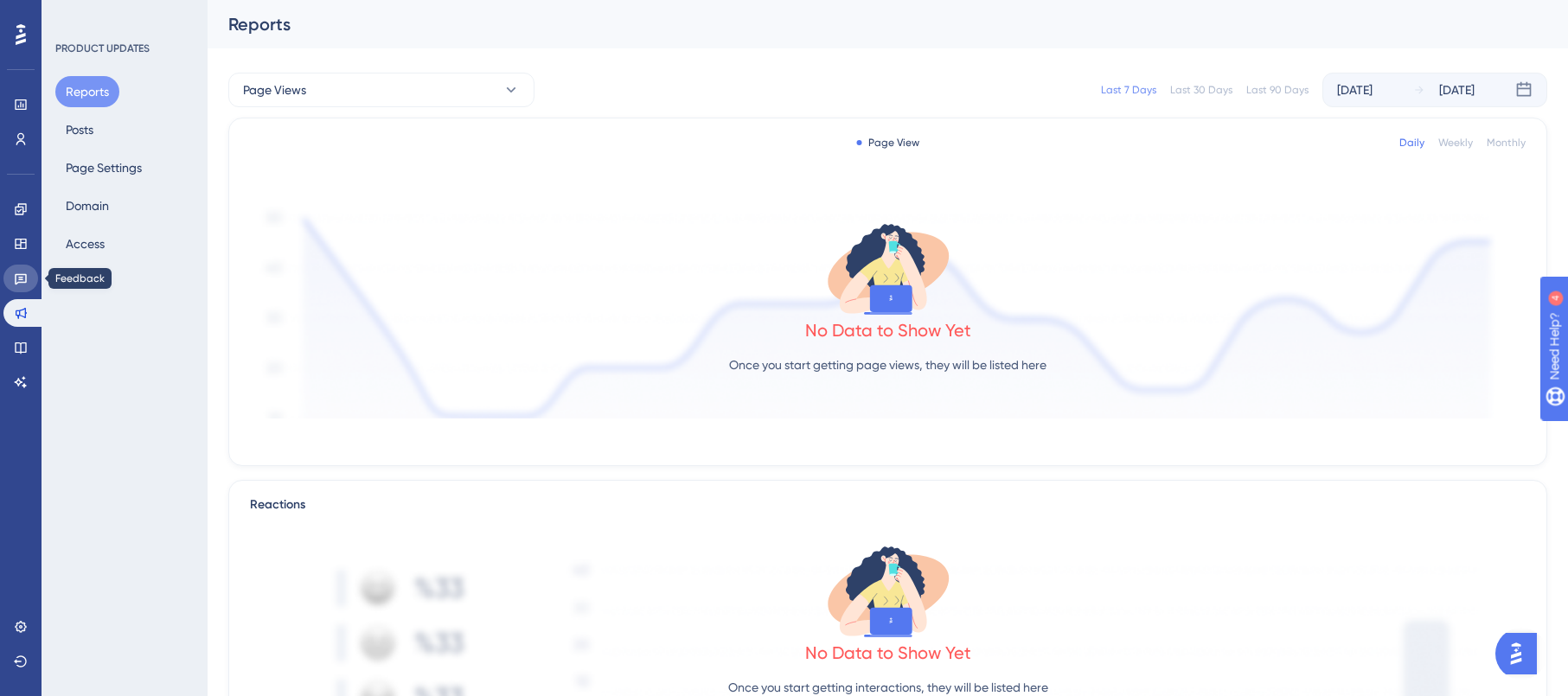
click at [24, 272] on icon at bounding box center [21, 279] width 14 height 14
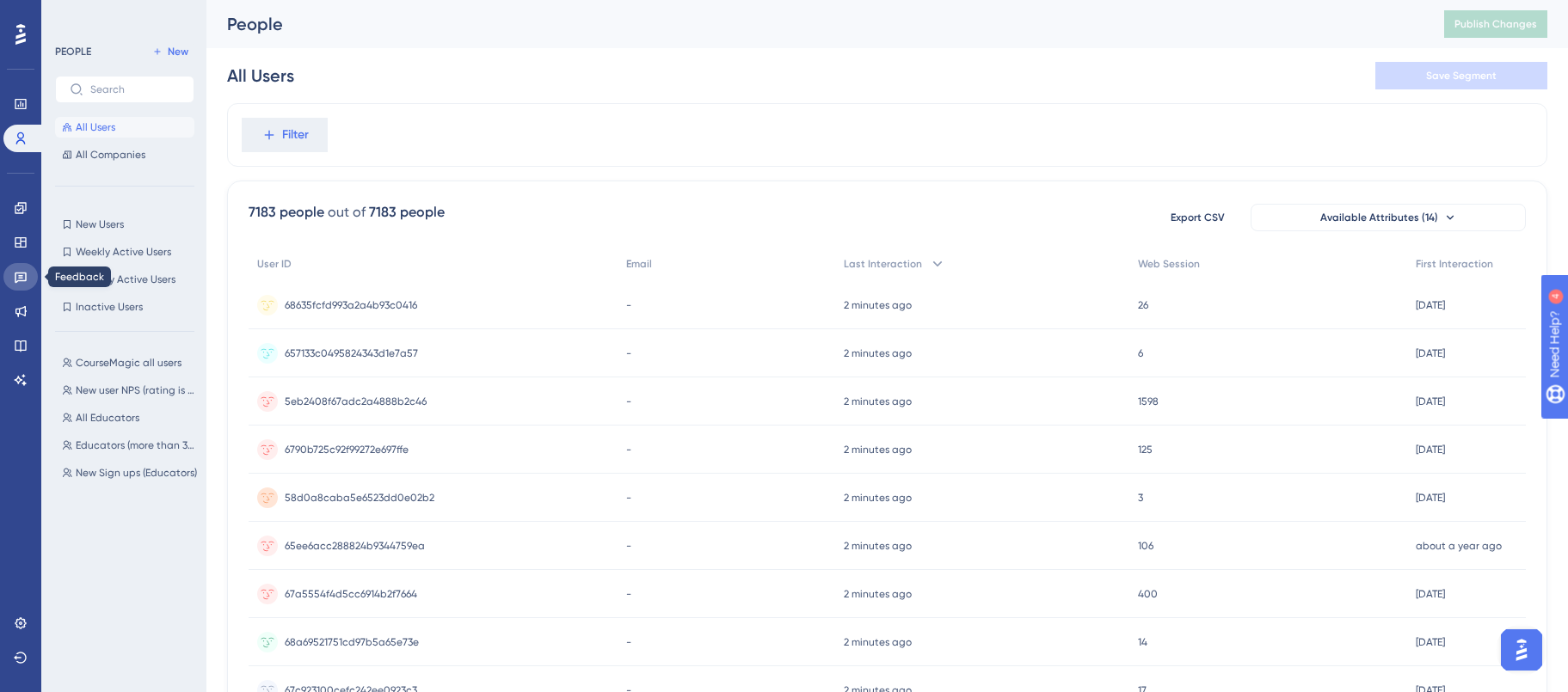
click at [18, 276] on icon at bounding box center [21, 277] width 12 height 11
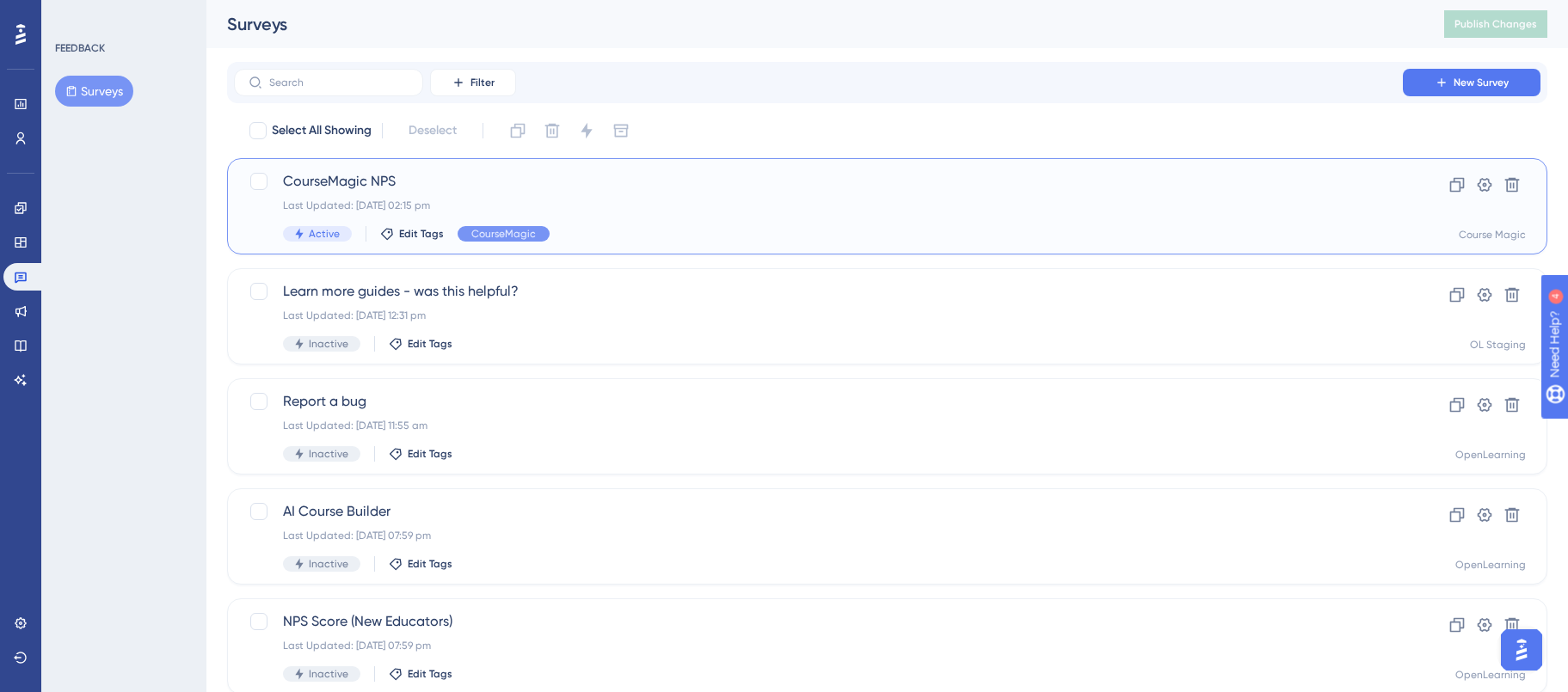
click at [696, 222] on div "CourseMagic NPS Last Updated: 28 Aug 2025 02:15 pm Active Edit Tags CourseMagic" at bounding box center [818, 207] width 1071 height 71
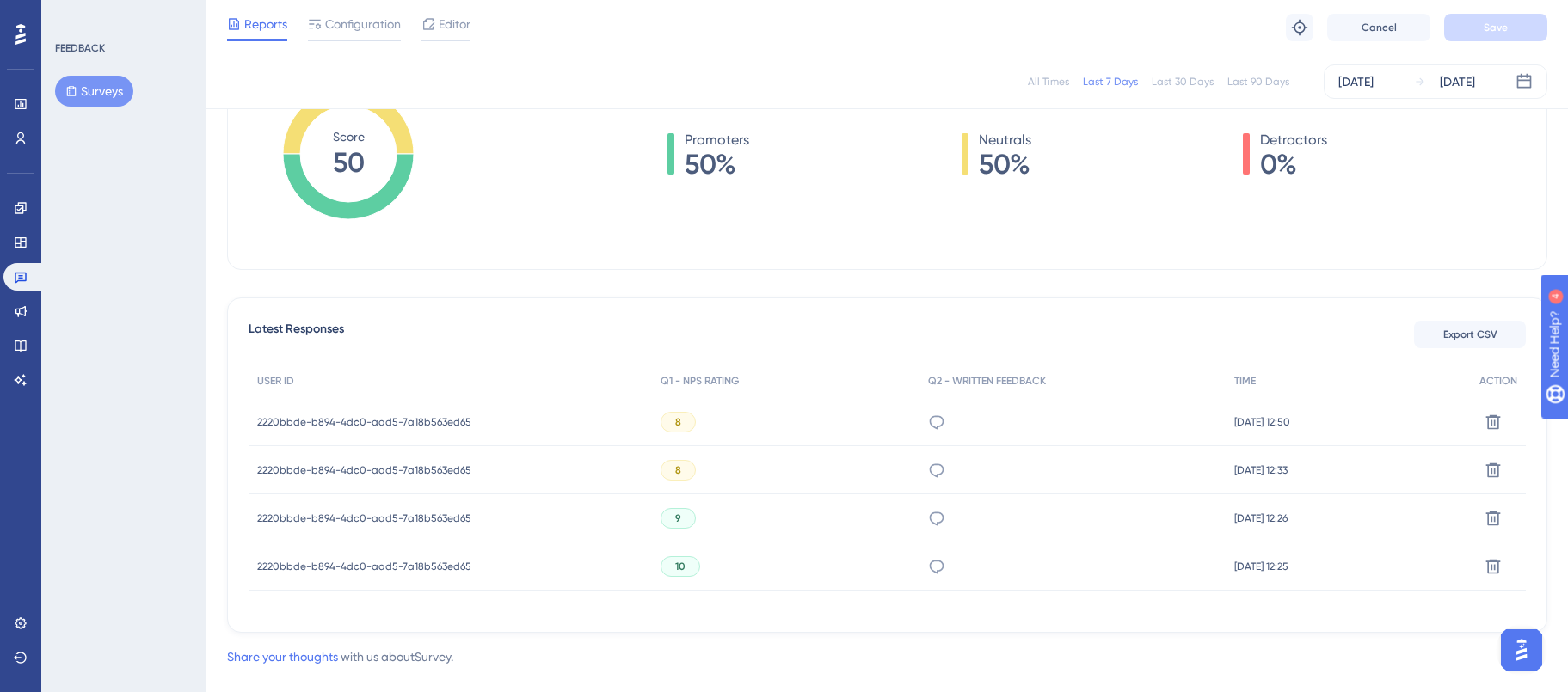
scroll to position [327, 0]
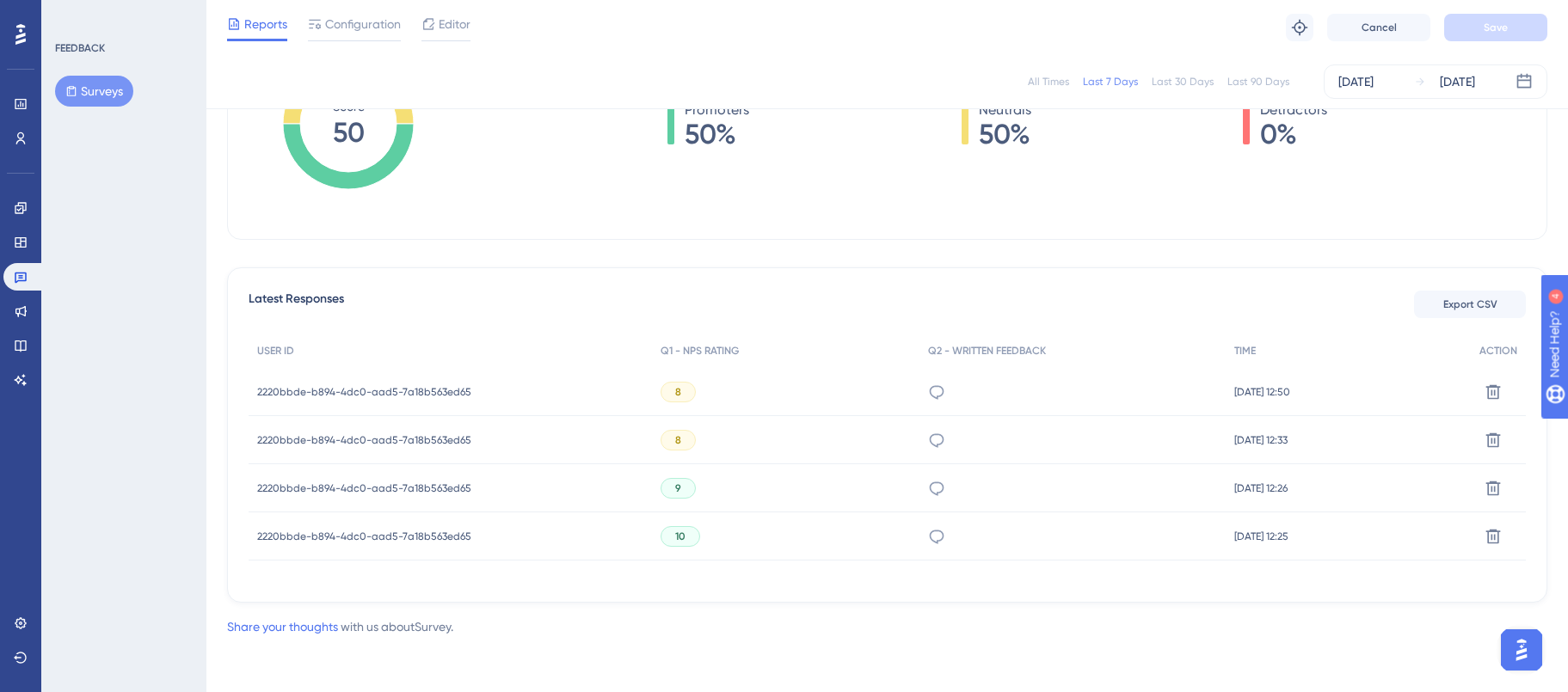
click at [401, 393] on span "2220bbde-b894-4dc0-aad5-7a18b563ed65" at bounding box center [364, 392] width 215 height 14
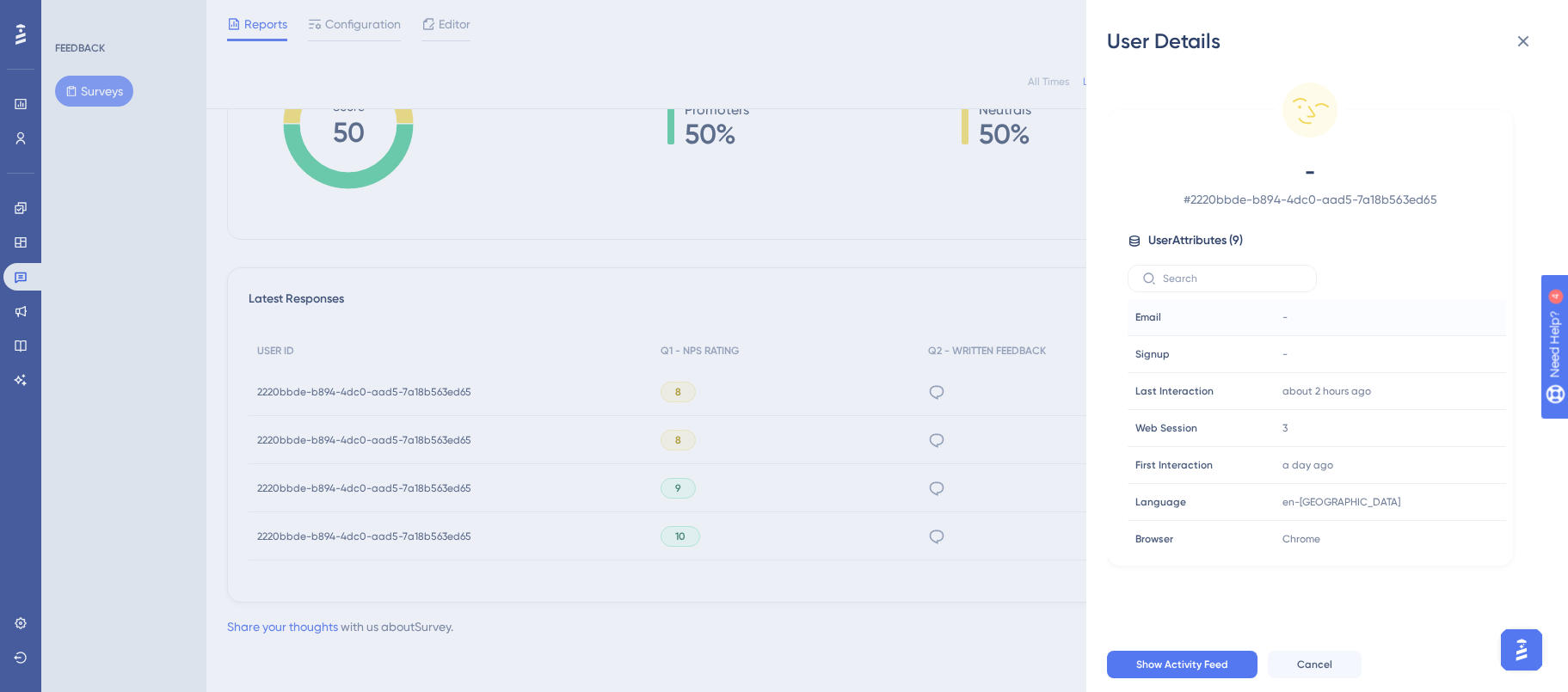
click at [1286, 318] on div "-" at bounding box center [1368, 317] width 186 height 34
click at [1288, 320] on div "-" at bounding box center [1368, 317] width 186 height 34
click at [1284, 317] on span "-" at bounding box center [1285, 318] width 5 height 14
click at [1227, 272] on input "text" at bounding box center [1233, 278] width 139 height 12
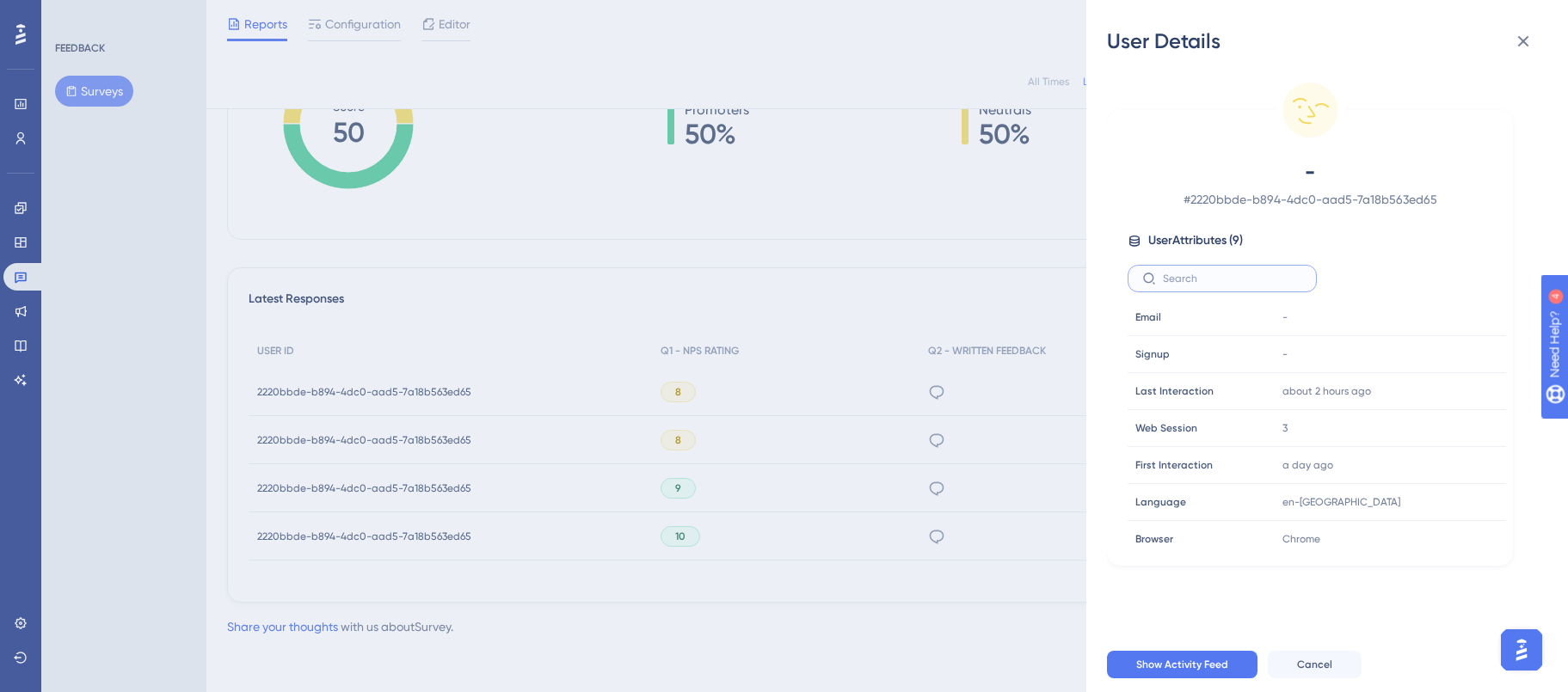
type input "S"
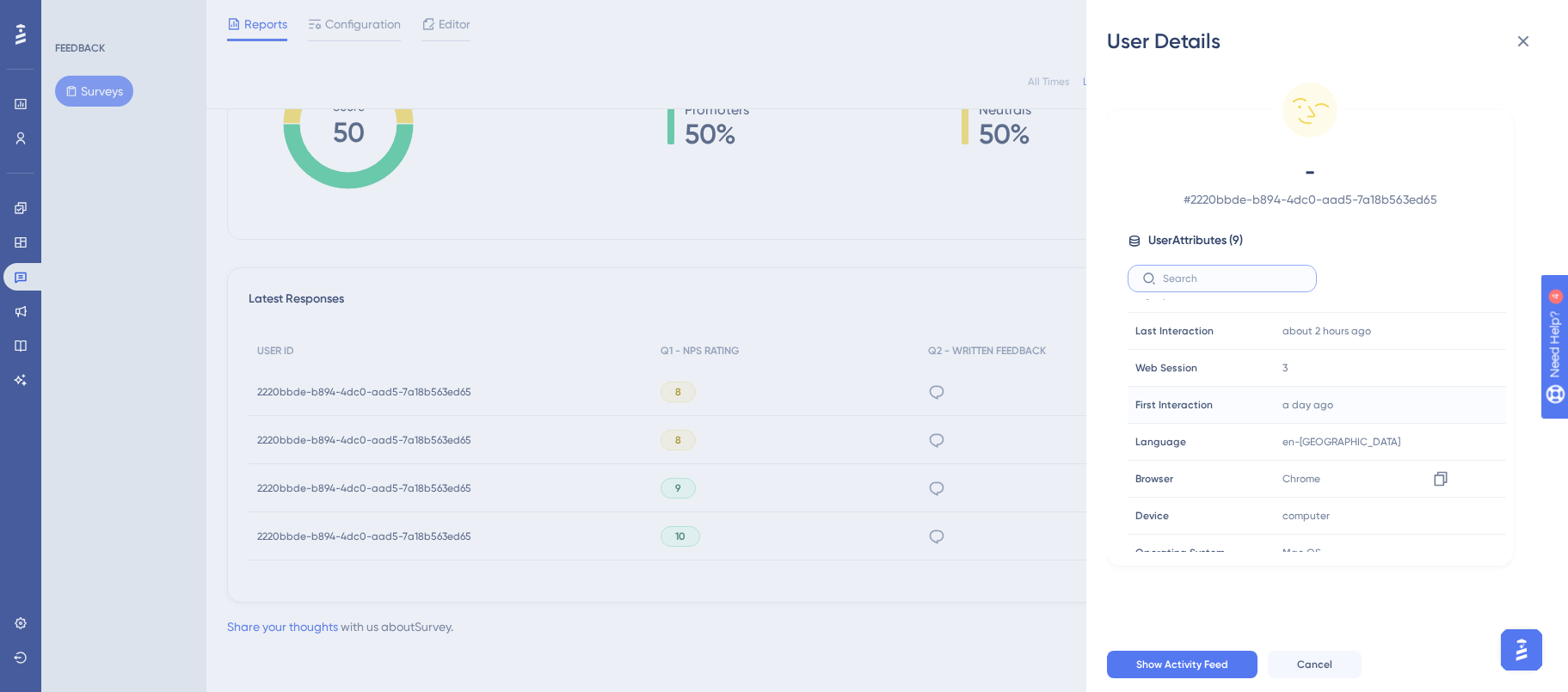
scroll to position [80, 0]
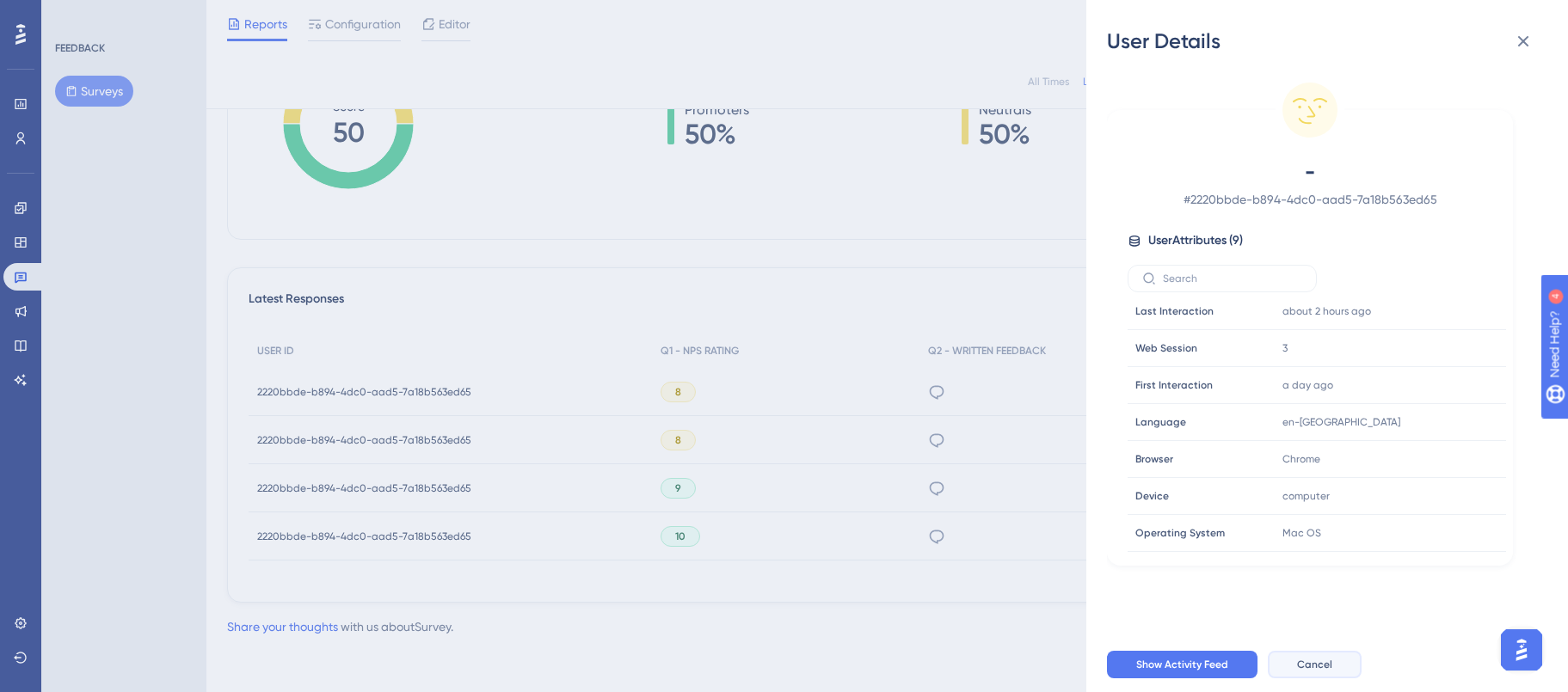
click at [1303, 671] on span "Cancel" at bounding box center [1314, 665] width 35 height 14
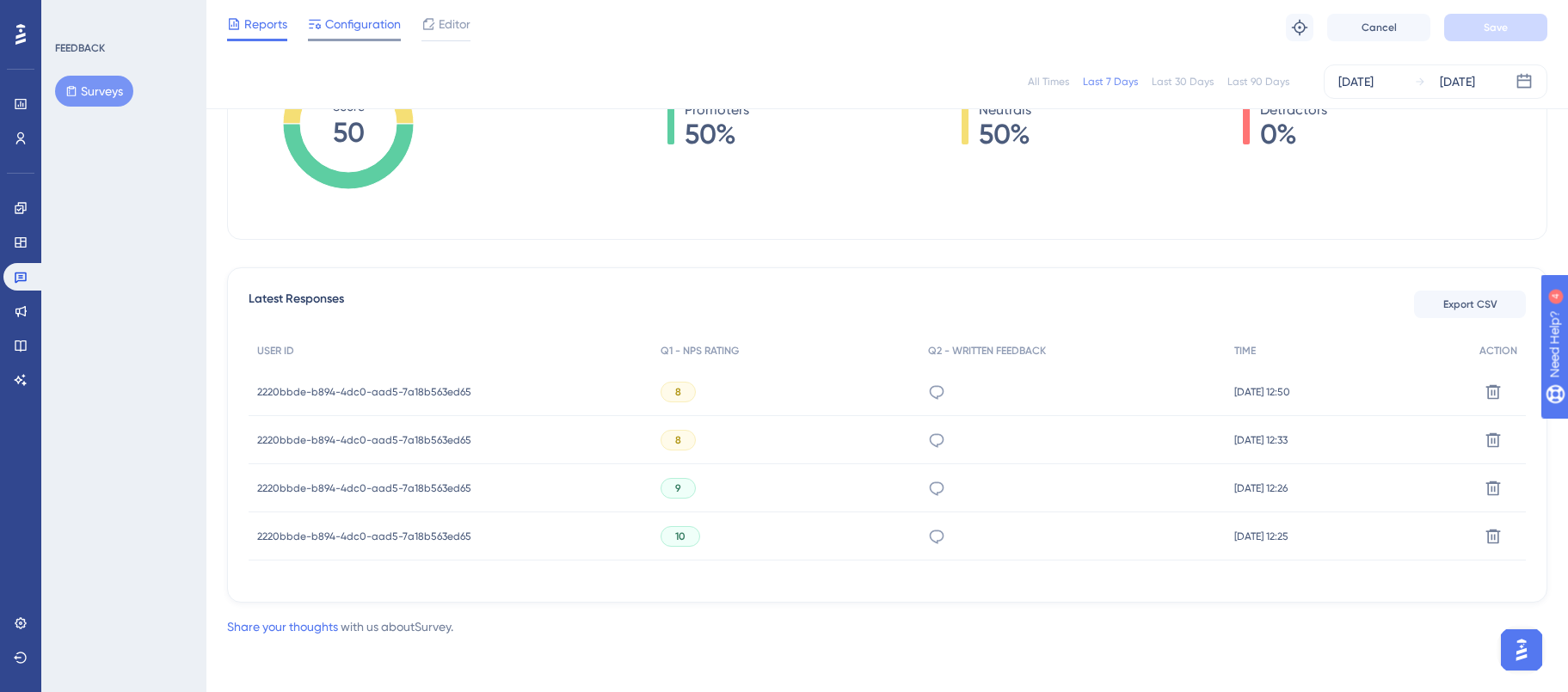
click at [378, 20] on span "Configuration" at bounding box center [363, 24] width 75 height 21
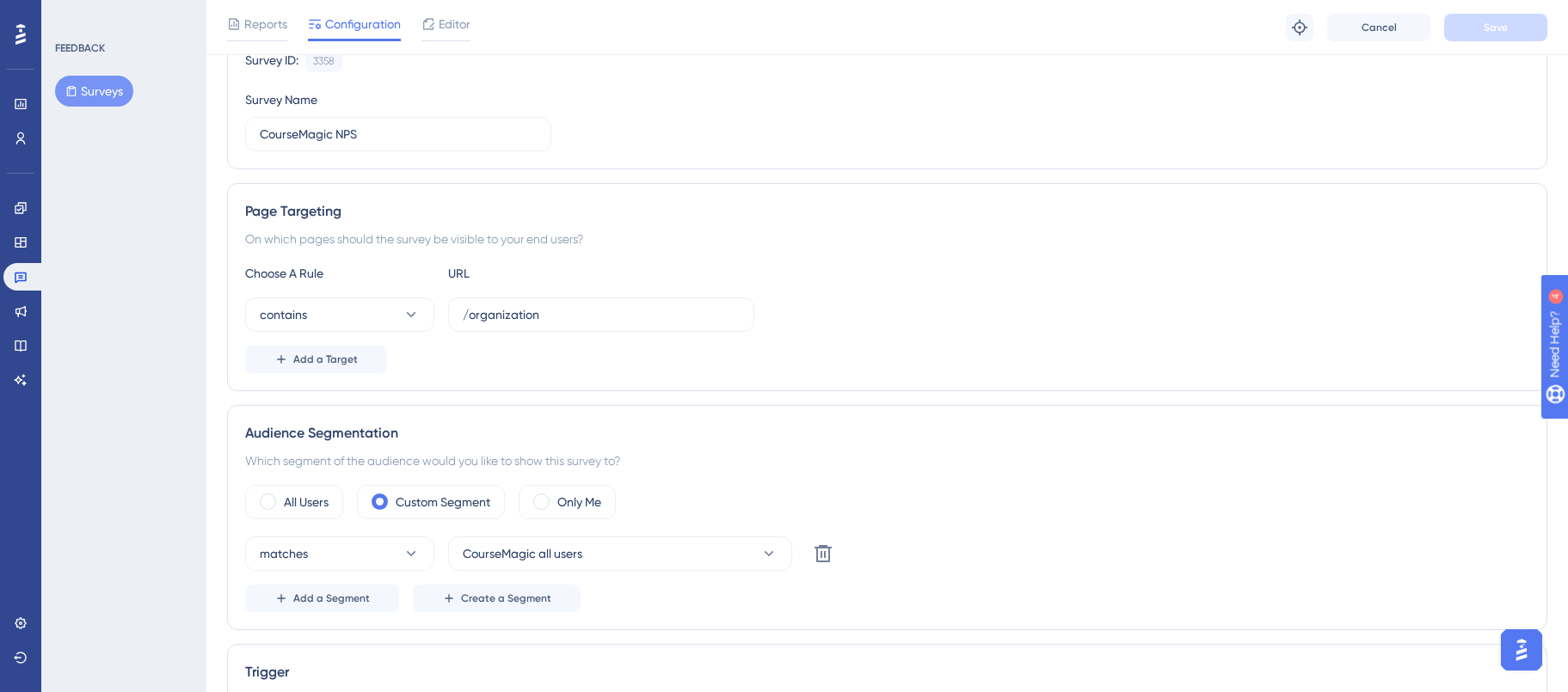
scroll to position [184, 0]
click at [279, 492] on div "All Users" at bounding box center [294, 501] width 98 height 34
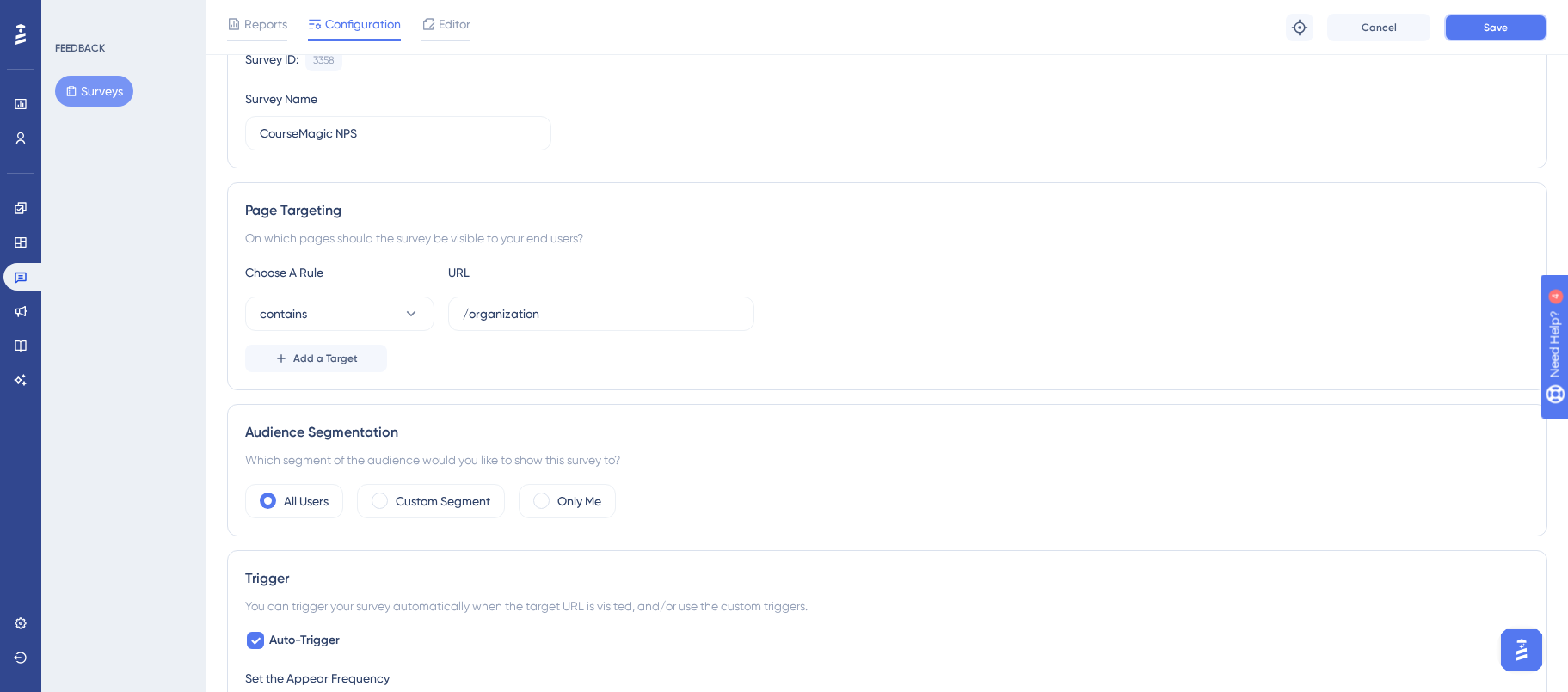
click at [1498, 25] on span "Save" at bounding box center [1495, 27] width 24 height 14
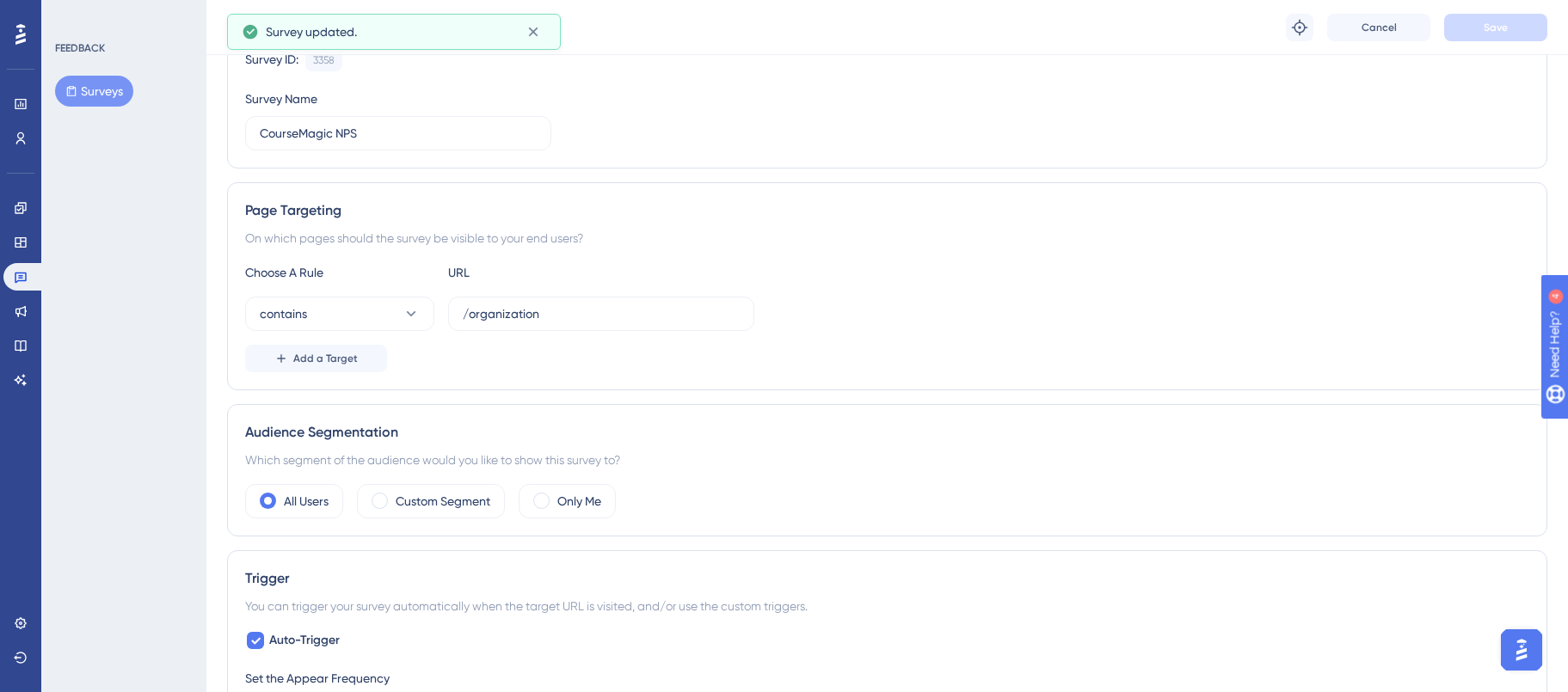
scroll to position [0, 0]
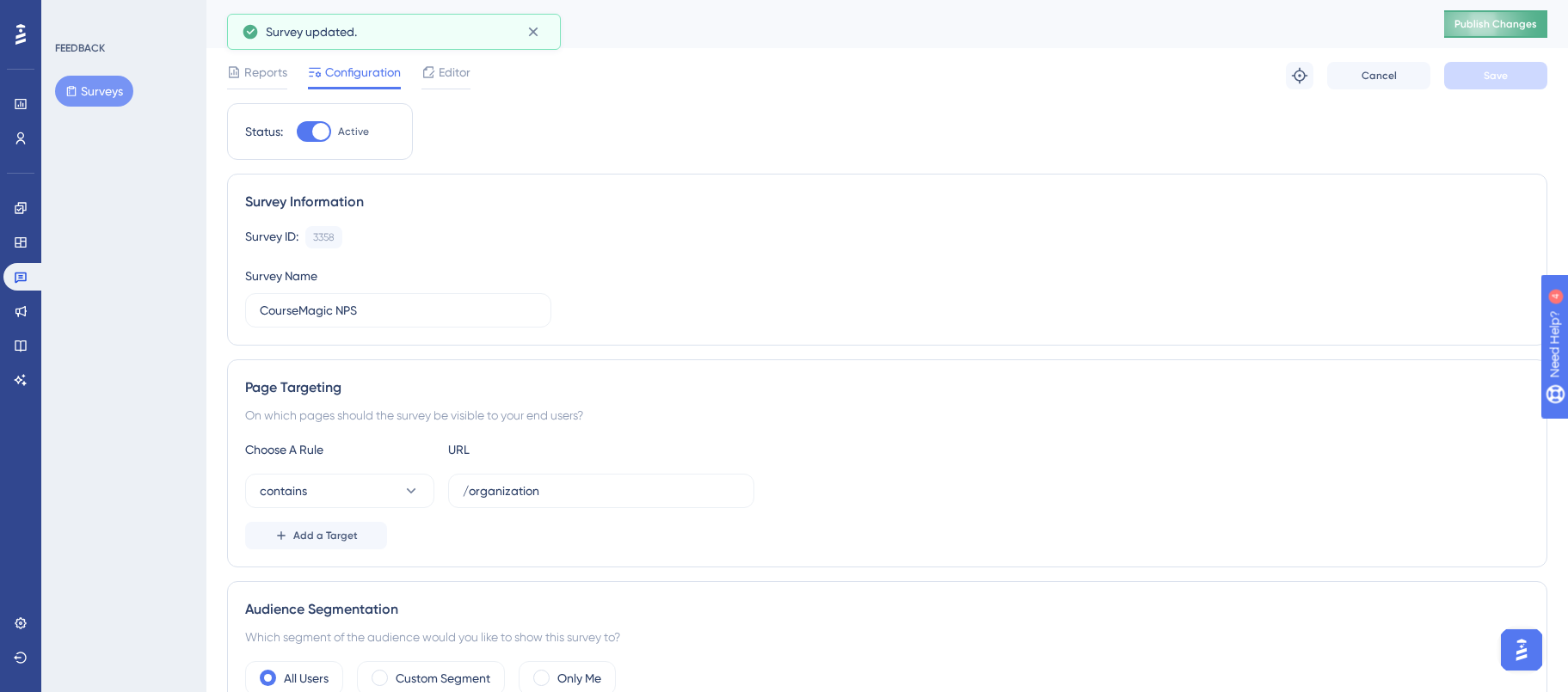
click at [1482, 31] on button "Publish Changes" at bounding box center [1495, 25] width 103 height 27
